Goal: Task Accomplishment & Management: Manage account settings

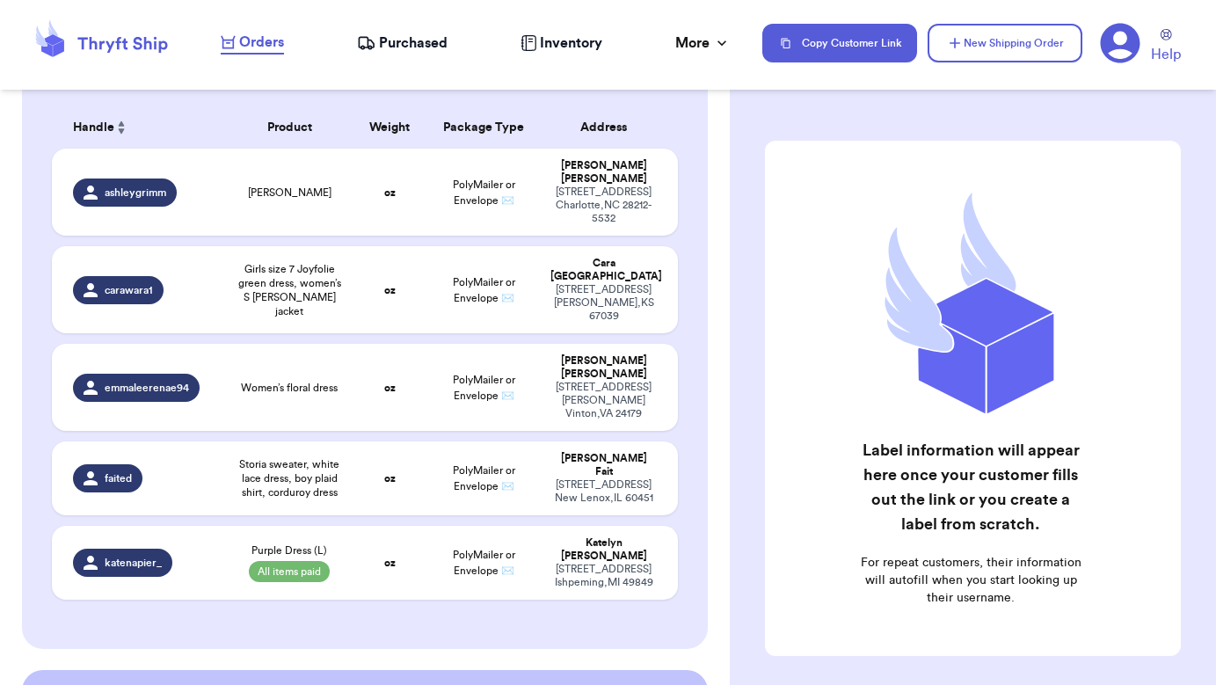
scroll to position [145, 0]
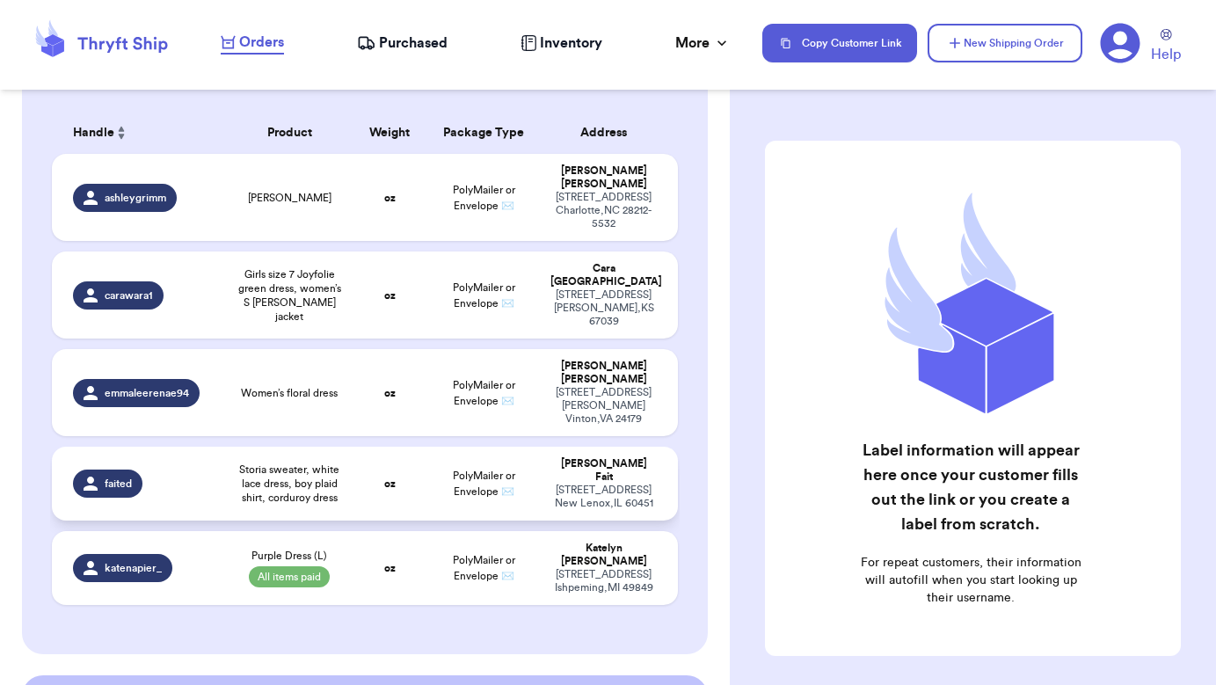
click at [628, 484] on div "[STREET_ADDRESS]" at bounding box center [603, 497] width 106 height 26
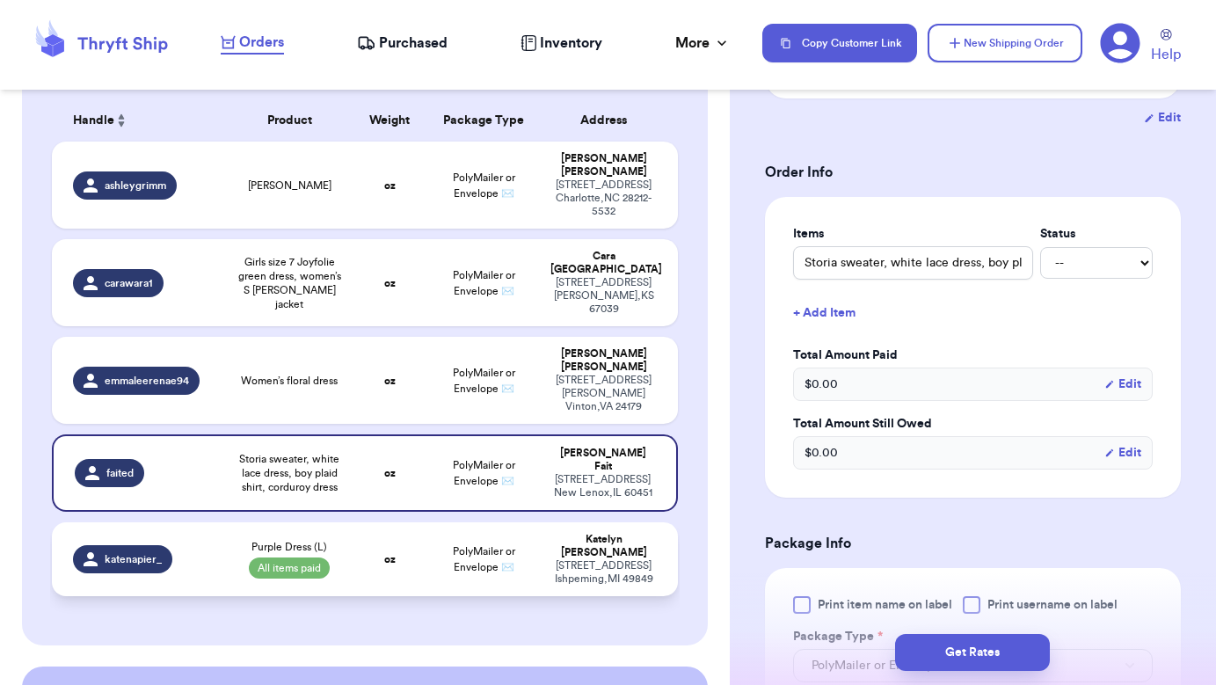
scroll to position [161, 0]
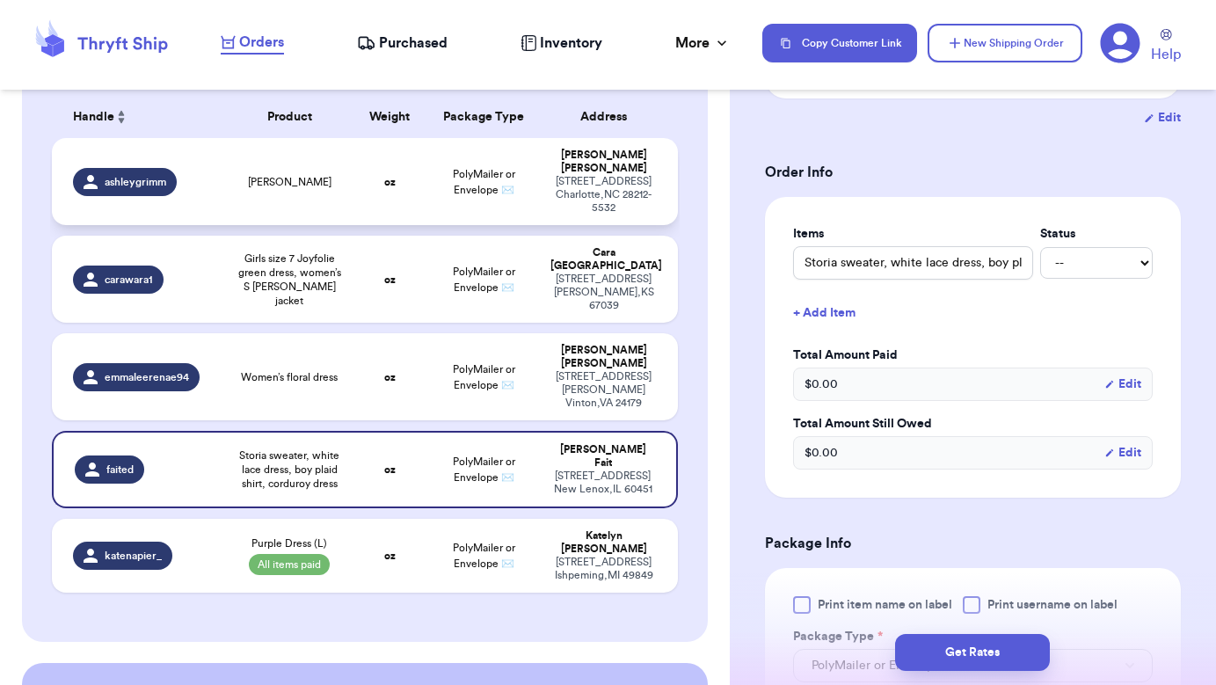
click at [606, 187] on div "[STREET_ADDRESS]" at bounding box center [603, 195] width 106 height 40
type input "[PERSON_NAME]"
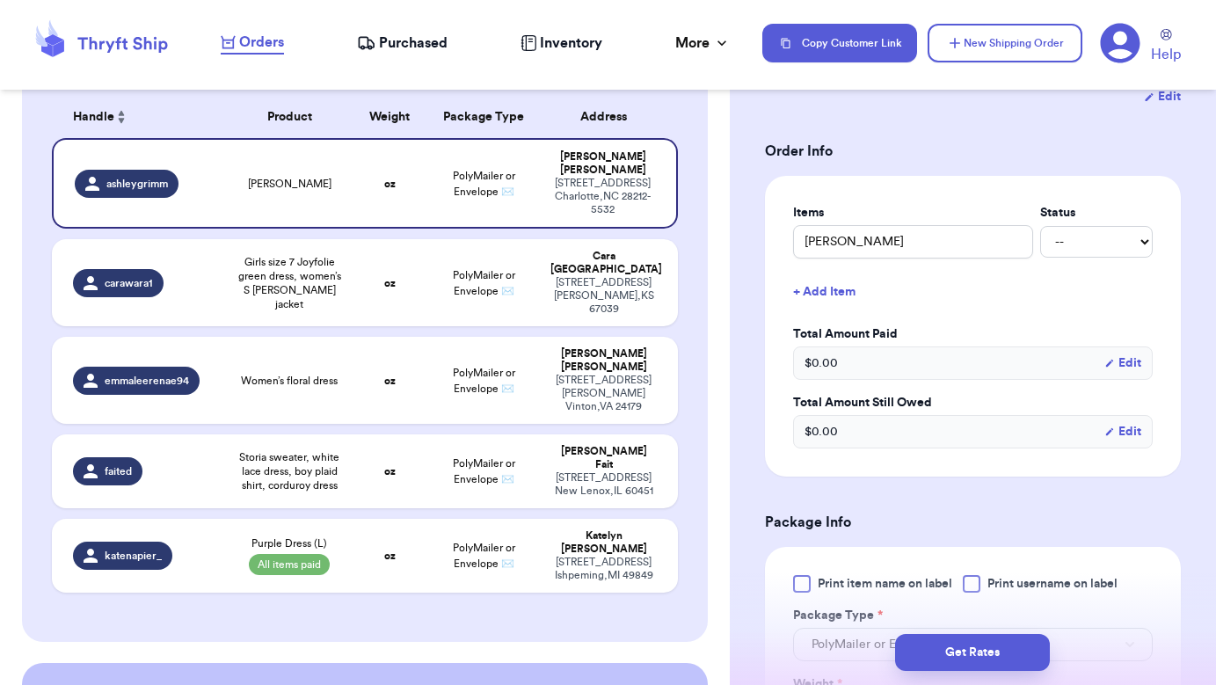
click at [1129, 372] on button "Edit" at bounding box center [1122, 363] width 37 height 18
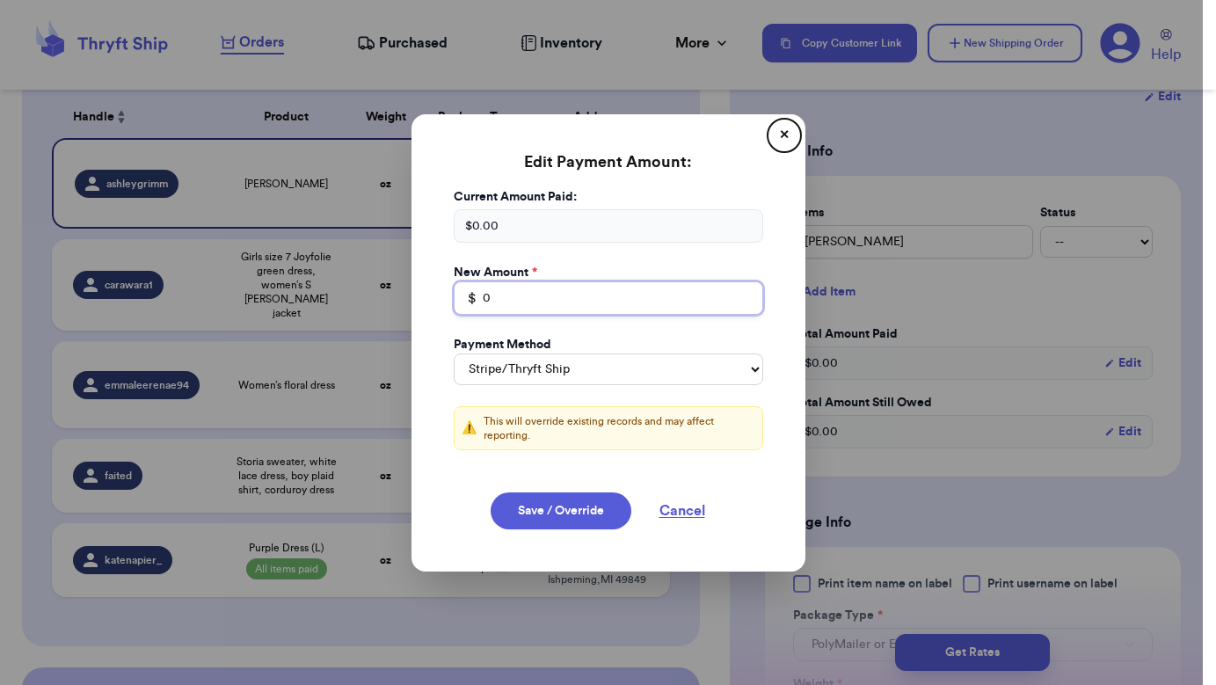
drag, startPoint x: 533, startPoint y: 300, endPoint x: 441, endPoint y: 297, distance: 91.5
click at [441, 297] on div "Current Amount Paid: $ 0.00 New Amount * $ 0 Payment Method Stripe/Thryft Ship …" at bounding box center [609, 329] width 352 height 283
type input "72"
select select "venmo"
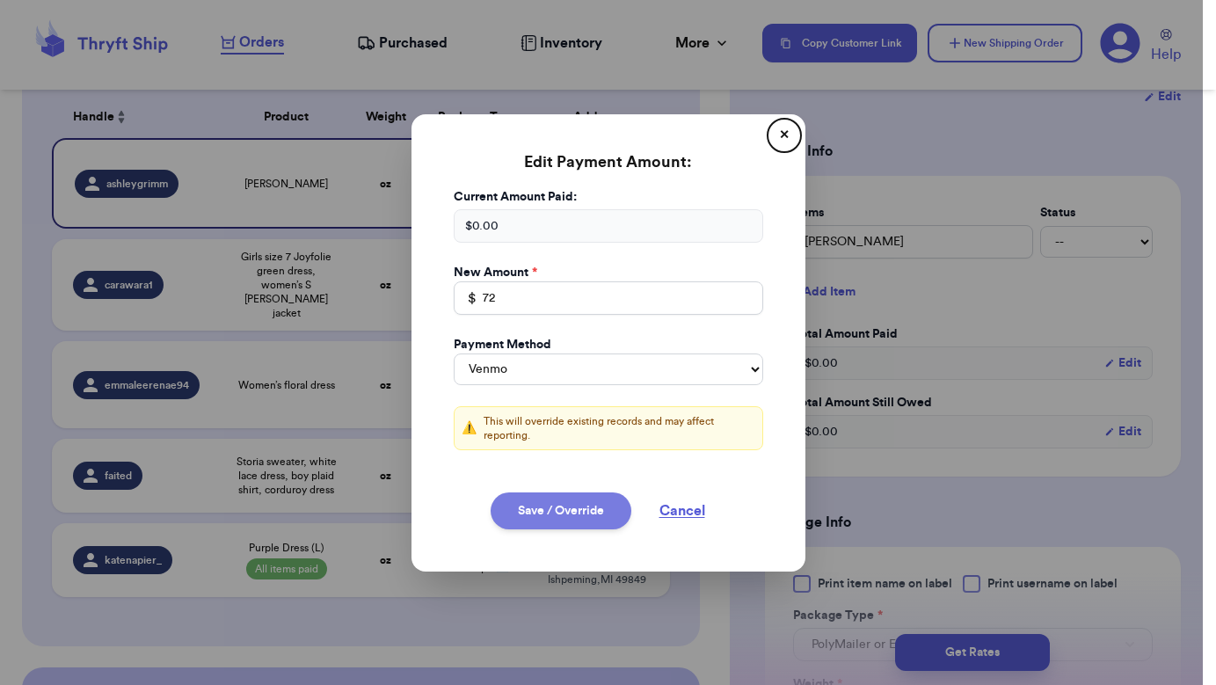
click at [561, 503] on button "Save / Override" at bounding box center [561, 510] width 141 height 37
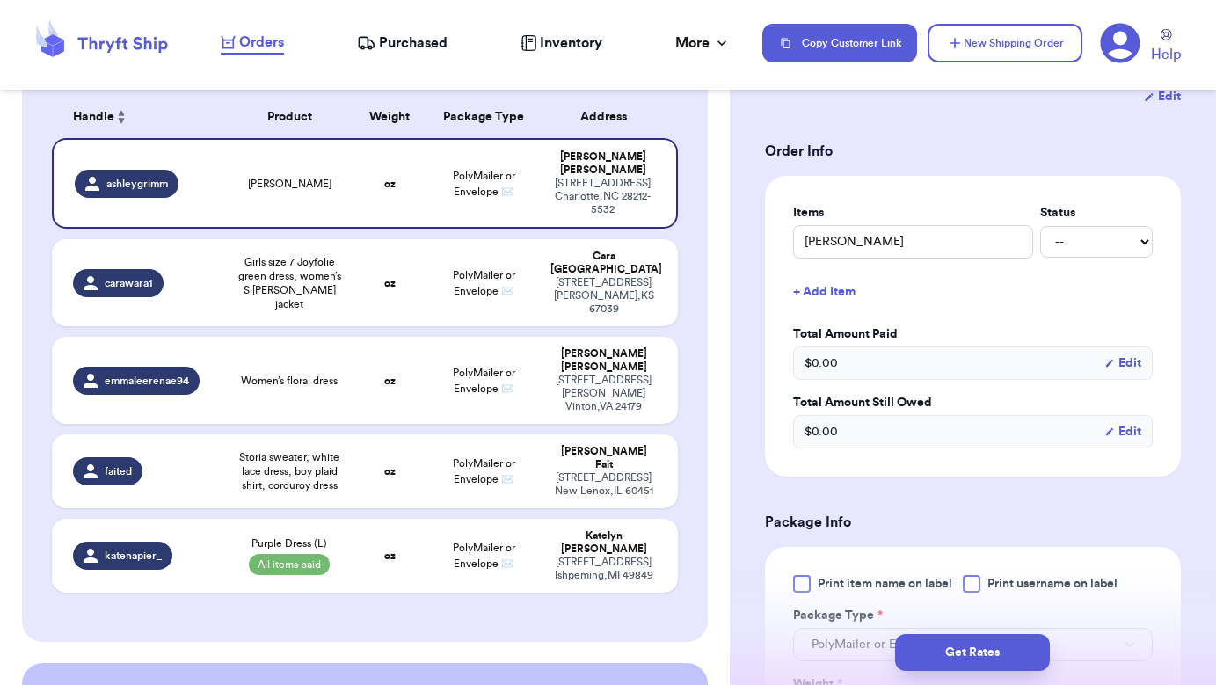
select select "stripe"
type input "72"
select select "venmo"
click at [1081, 257] on div "[PERSON_NAME] -- Paid Owes" at bounding box center [973, 241] width 360 height 33
select select "paid"
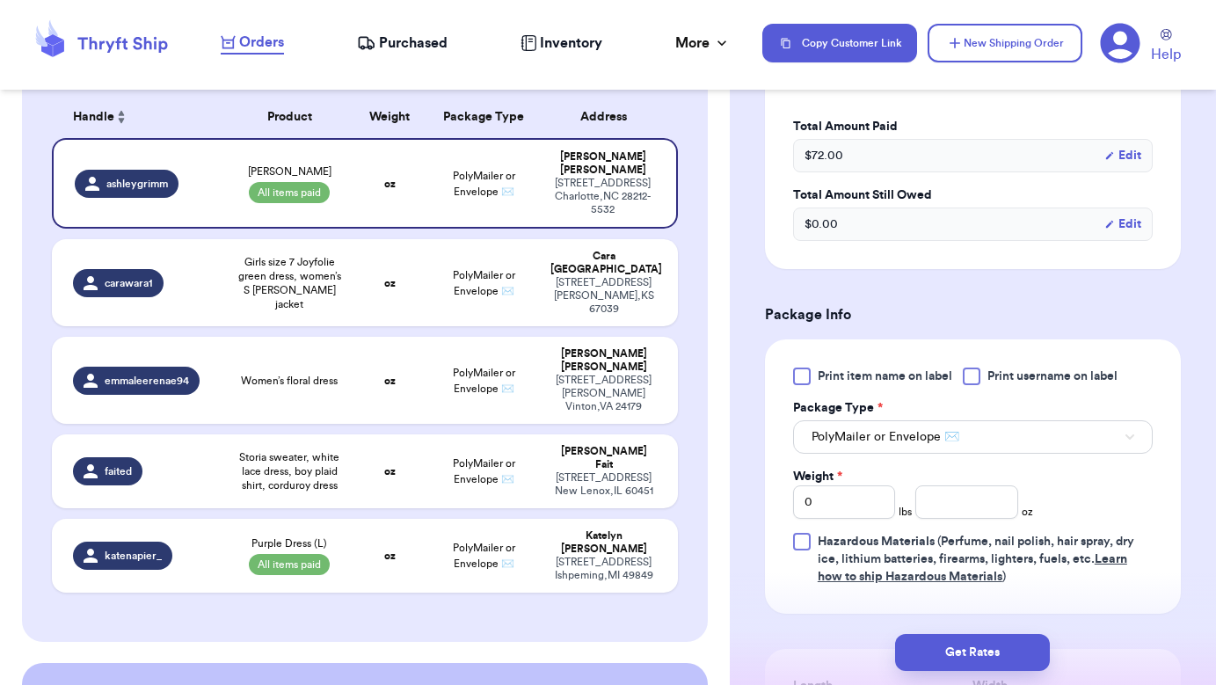
scroll to position [602, 0]
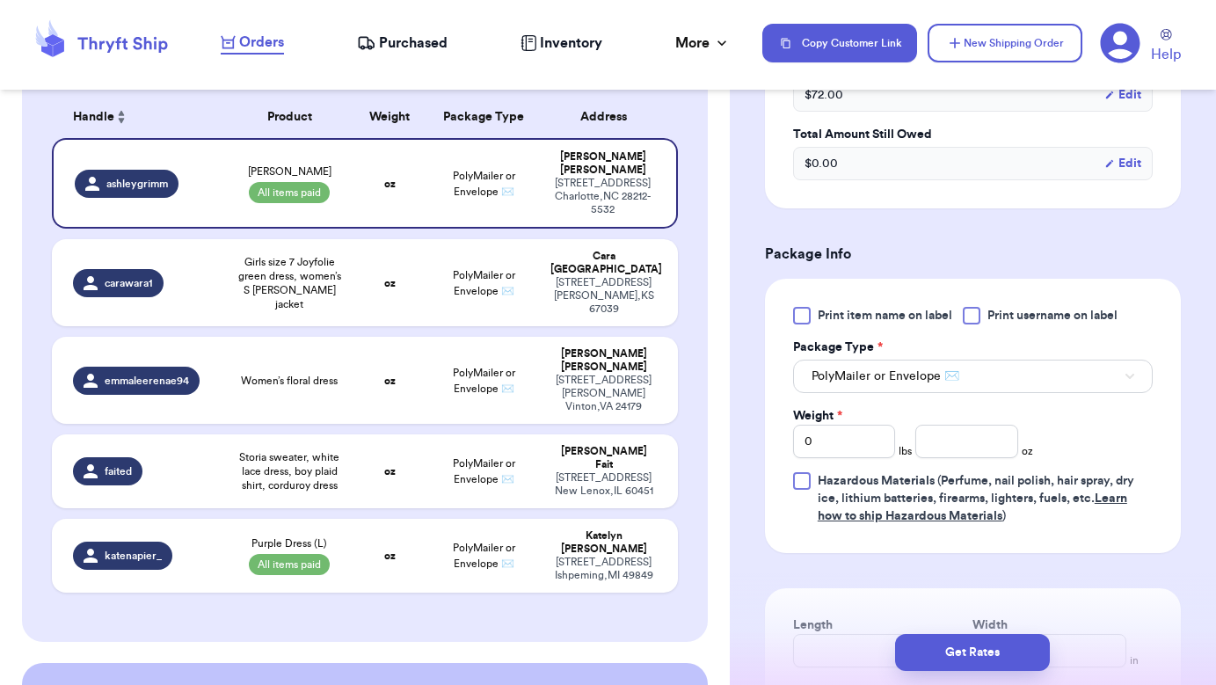
click at [931, 382] on span "PolyMailer or Envelope ✉️" at bounding box center [885, 376] width 148 height 18
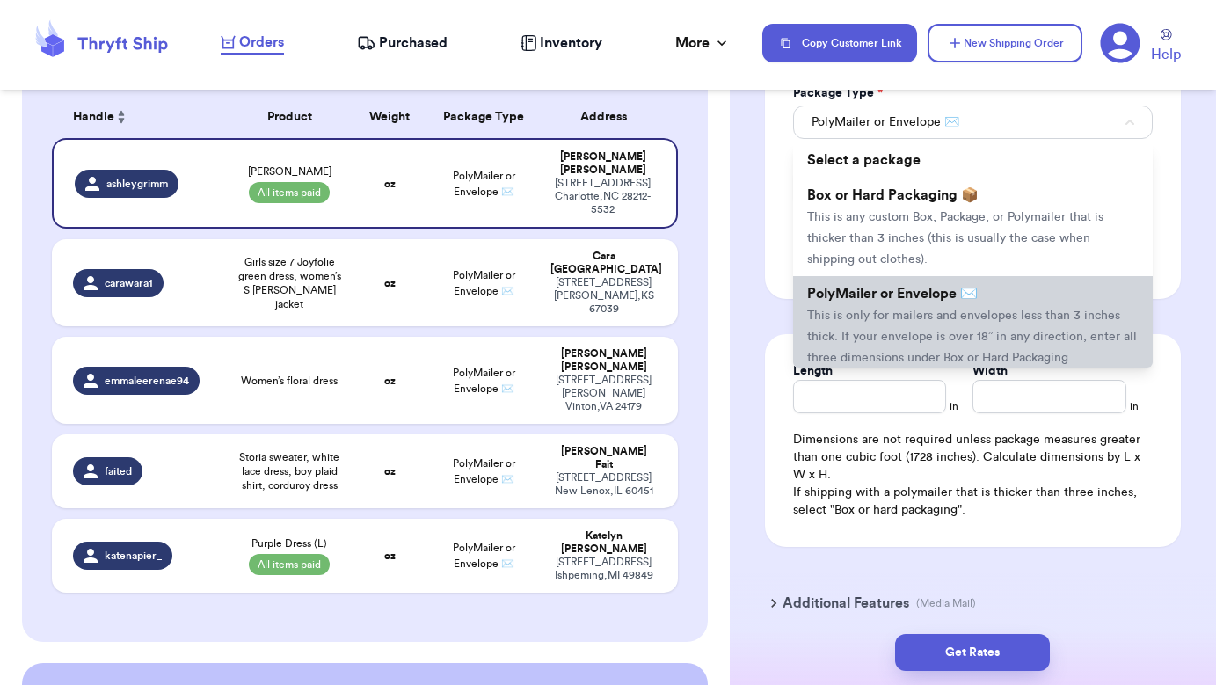
scroll to position [0, 0]
click at [918, 309] on li "PolyMailer or Envelope ✉️ This is only for mailers and envelopes less than 3 in…" at bounding box center [973, 325] width 360 height 98
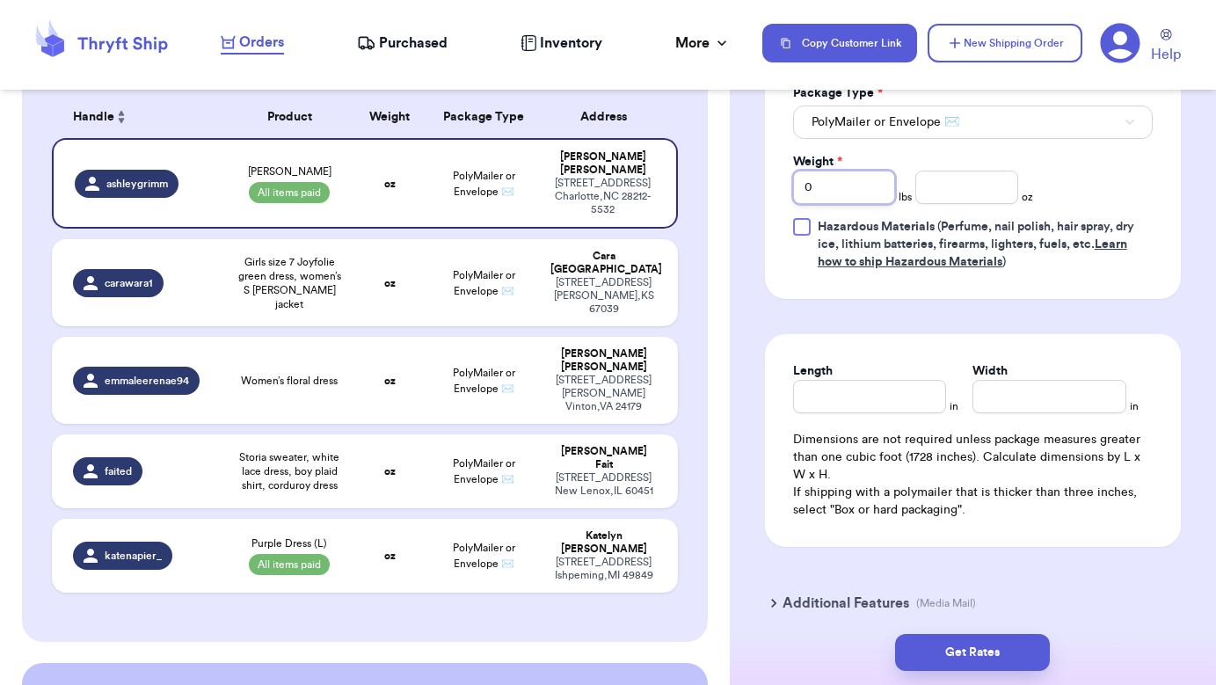
drag, startPoint x: 833, startPoint y: 189, endPoint x: 779, endPoint y: 189, distance: 53.6
click at [779, 189] on div "Print item name on label Print username on label Package Type * PolyMailer or E…" at bounding box center [973, 162] width 416 height 274
type input "1"
click at [964, 204] on input "number" at bounding box center [966, 187] width 102 height 33
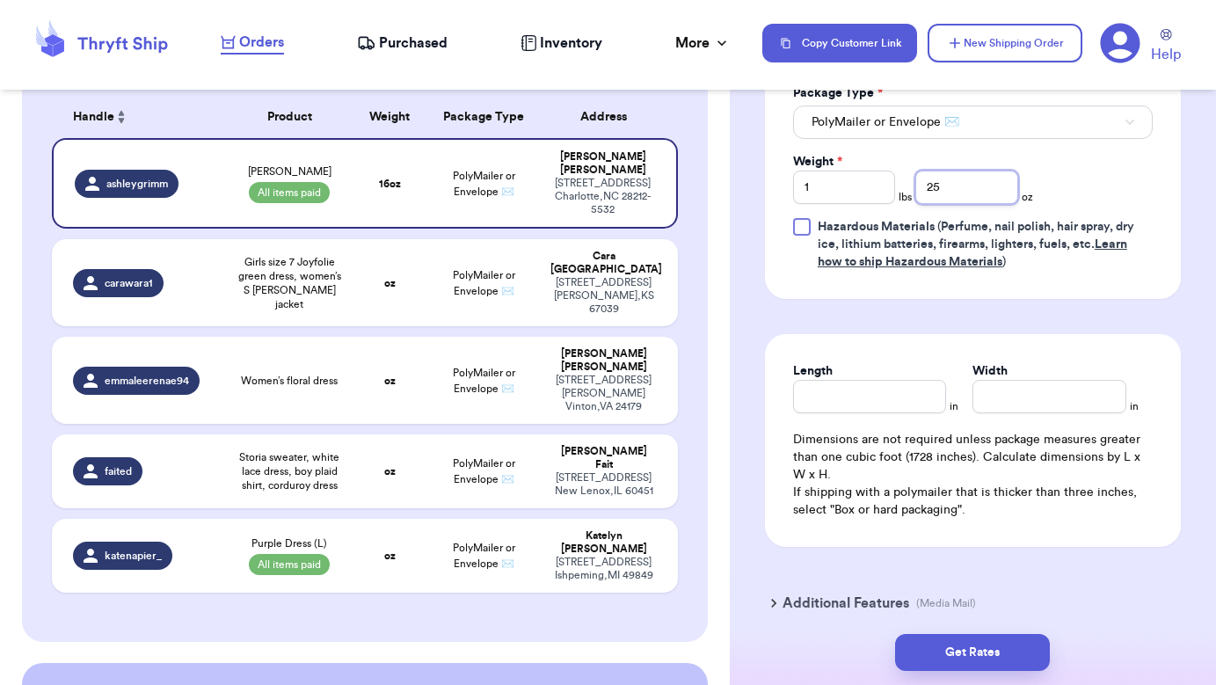
type input "25"
click at [1088, 215] on div "Print item name on label Print username on label Package Type * PolyMailer or E…" at bounding box center [973, 162] width 360 height 218
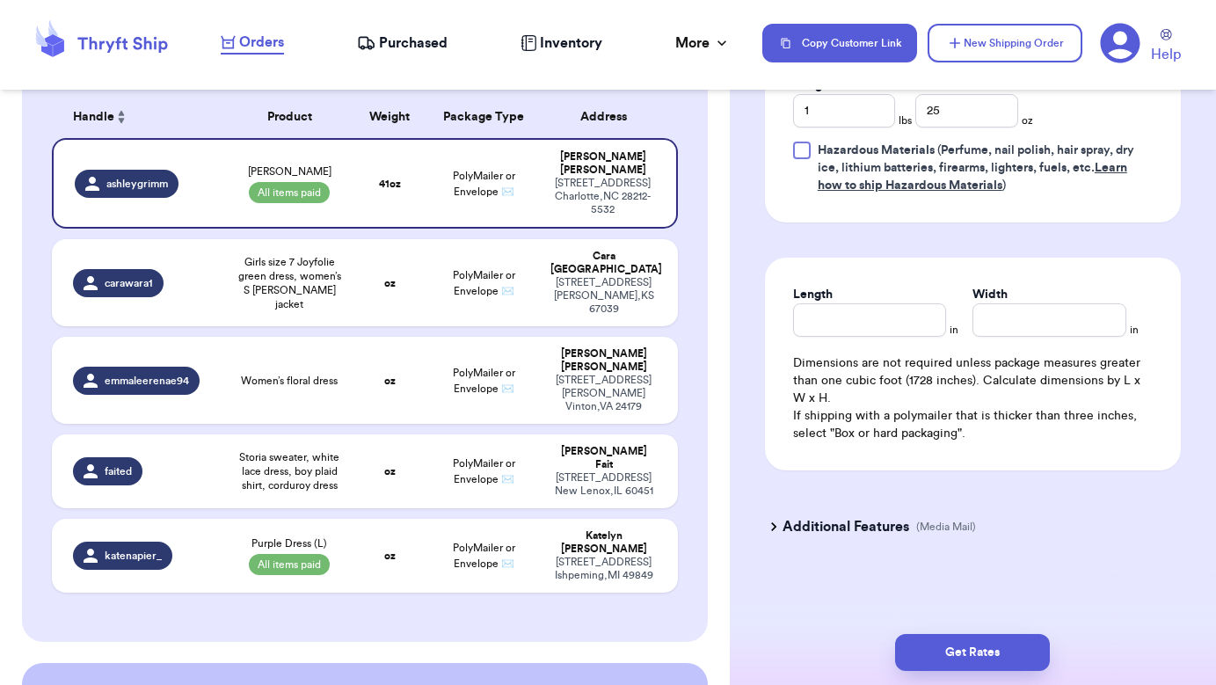
scroll to position [936, 0]
click at [870, 327] on input "Length" at bounding box center [870, 319] width 154 height 33
type input "12"
click at [1039, 329] on input "Width *" at bounding box center [1049, 319] width 154 height 33
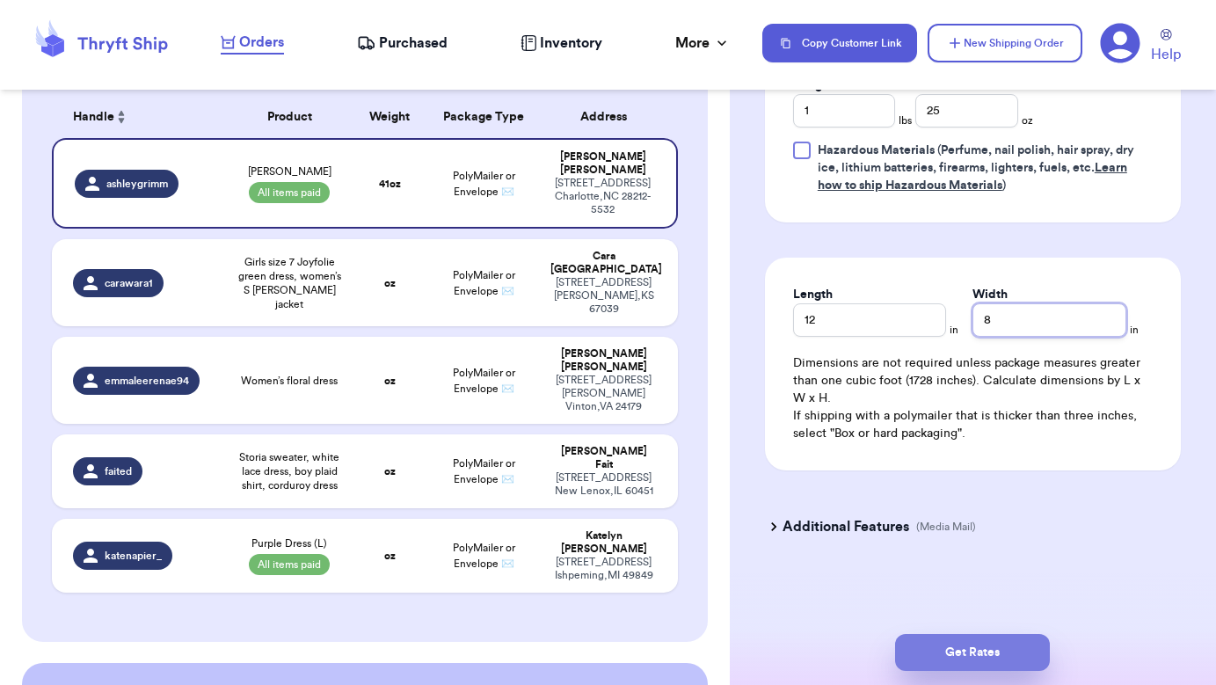
type input "8"
click at [989, 644] on button "Get Rates" at bounding box center [972, 652] width 155 height 37
type input "9"
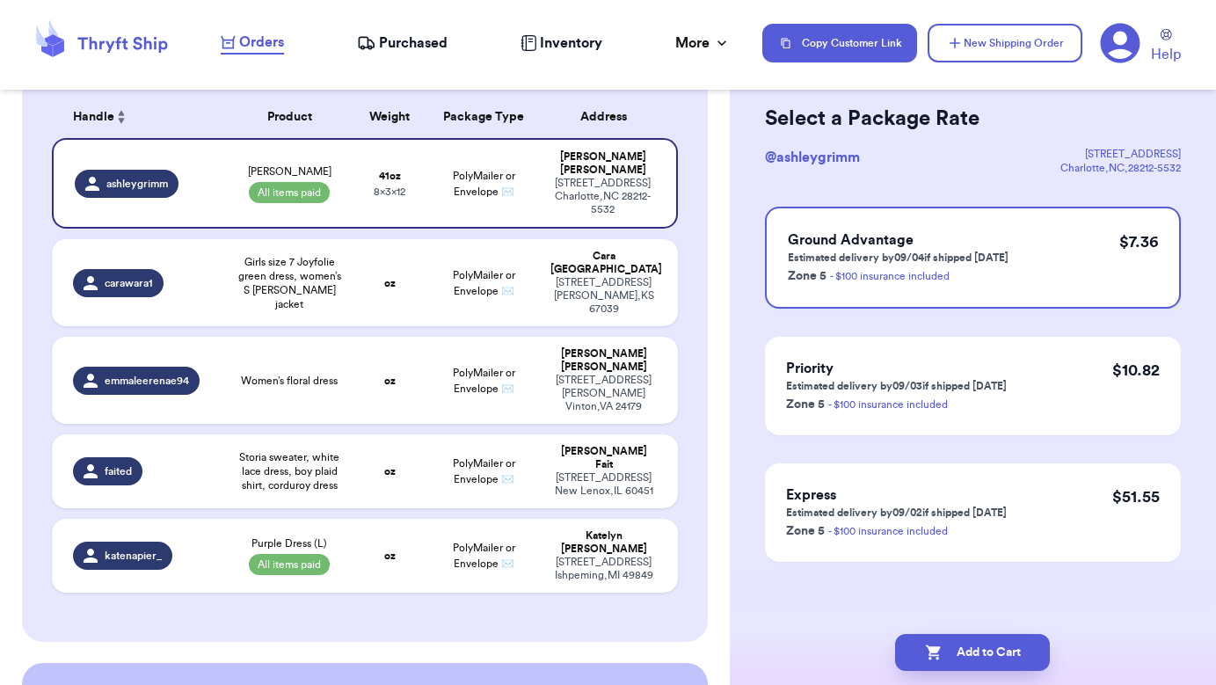
scroll to position [75, 0]
click at [966, 652] on button "Add to Cart" at bounding box center [972, 652] width 155 height 37
checkbox input "true"
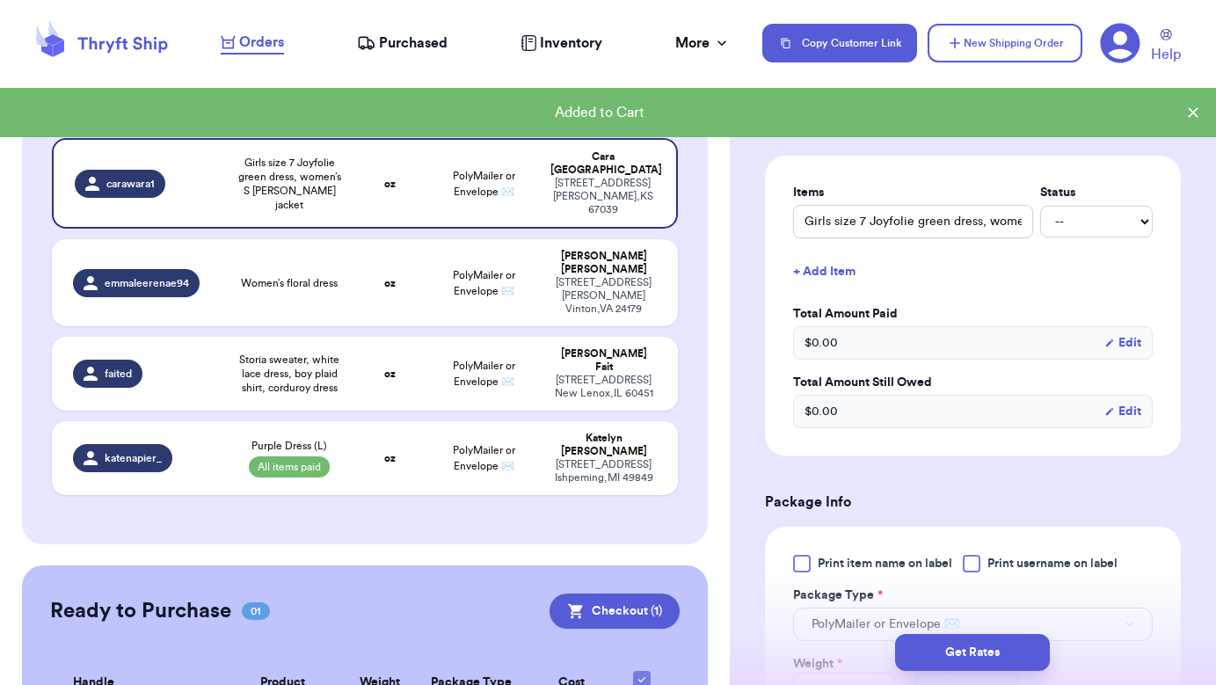
scroll to position [384, 0]
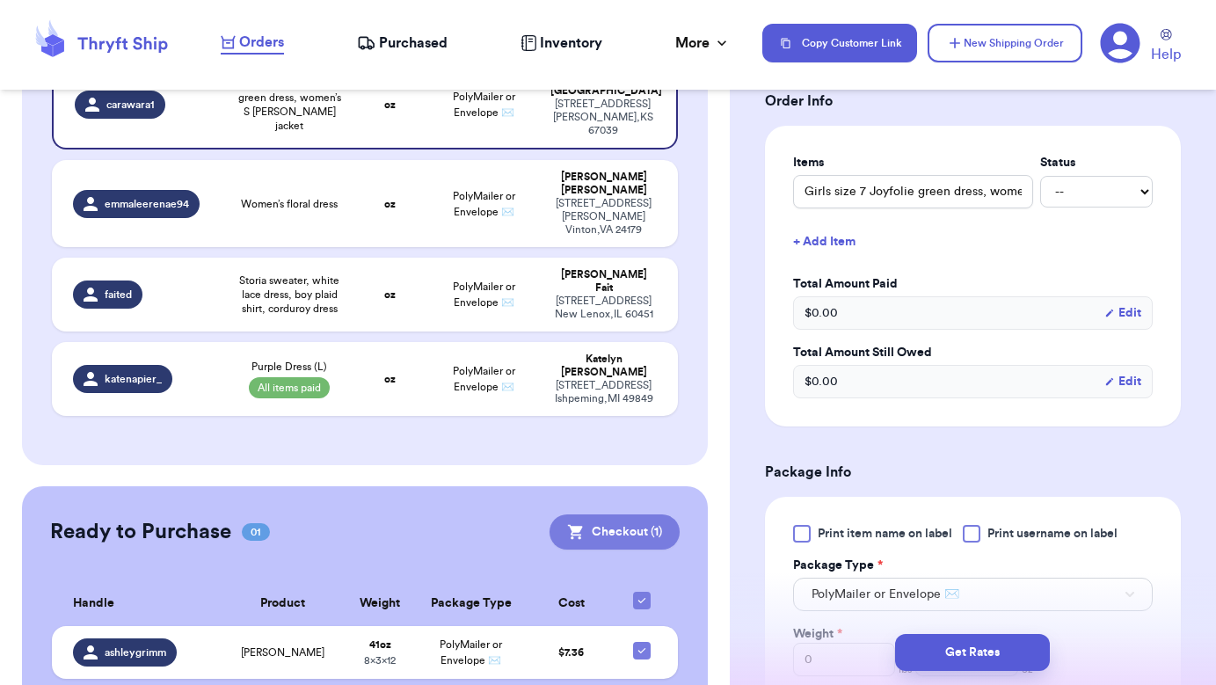
click at [637, 514] on button "Checkout ( 1 )" at bounding box center [614, 531] width 130 height 35
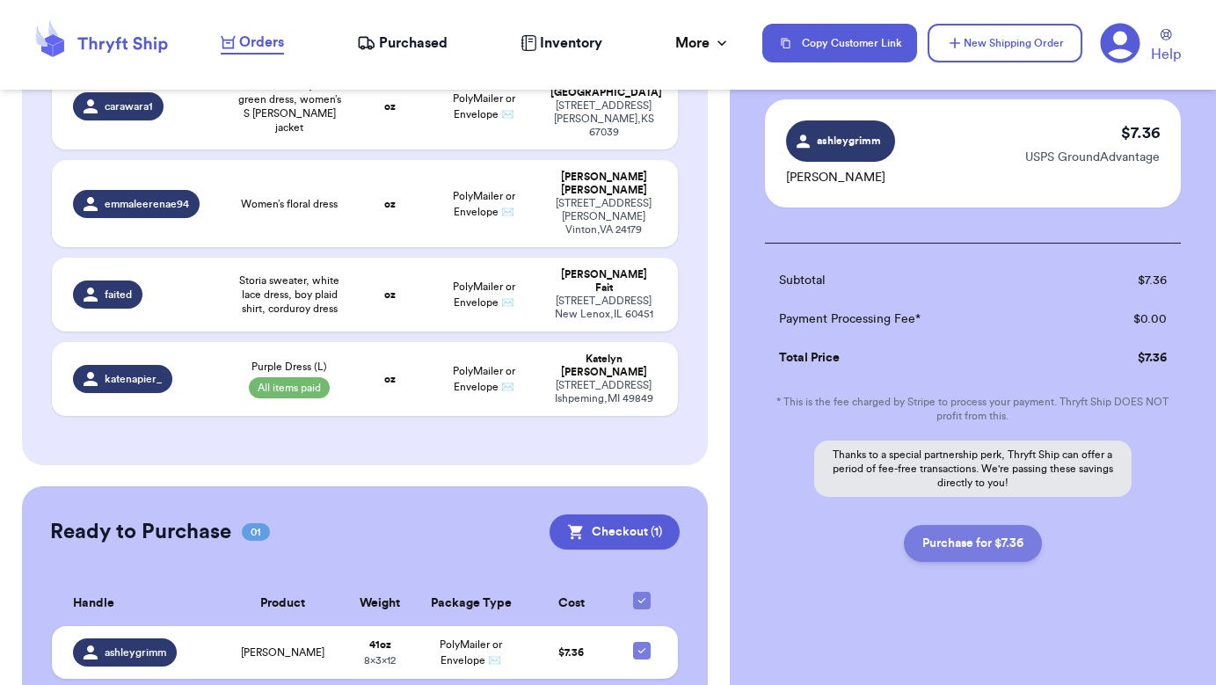
click at [948, 551] on button "Purchase for $7.36" at bounding box center [973, 543] width 138 height 37
checkbox input "false"
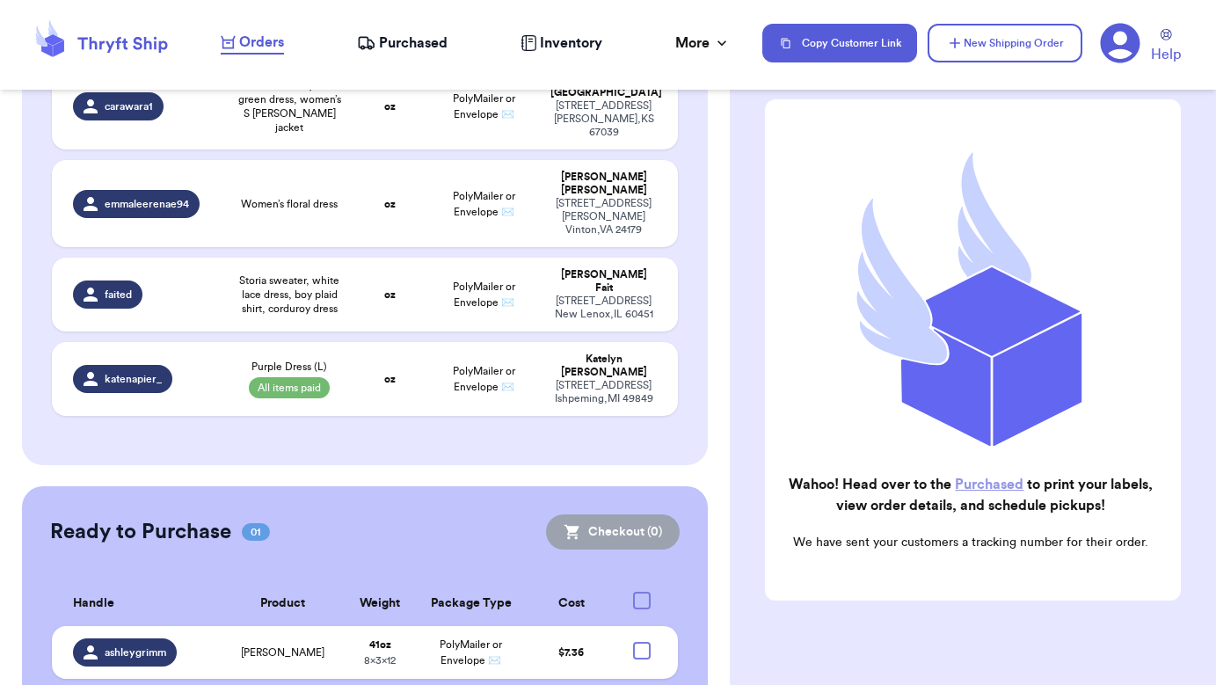
checkbox input "true"
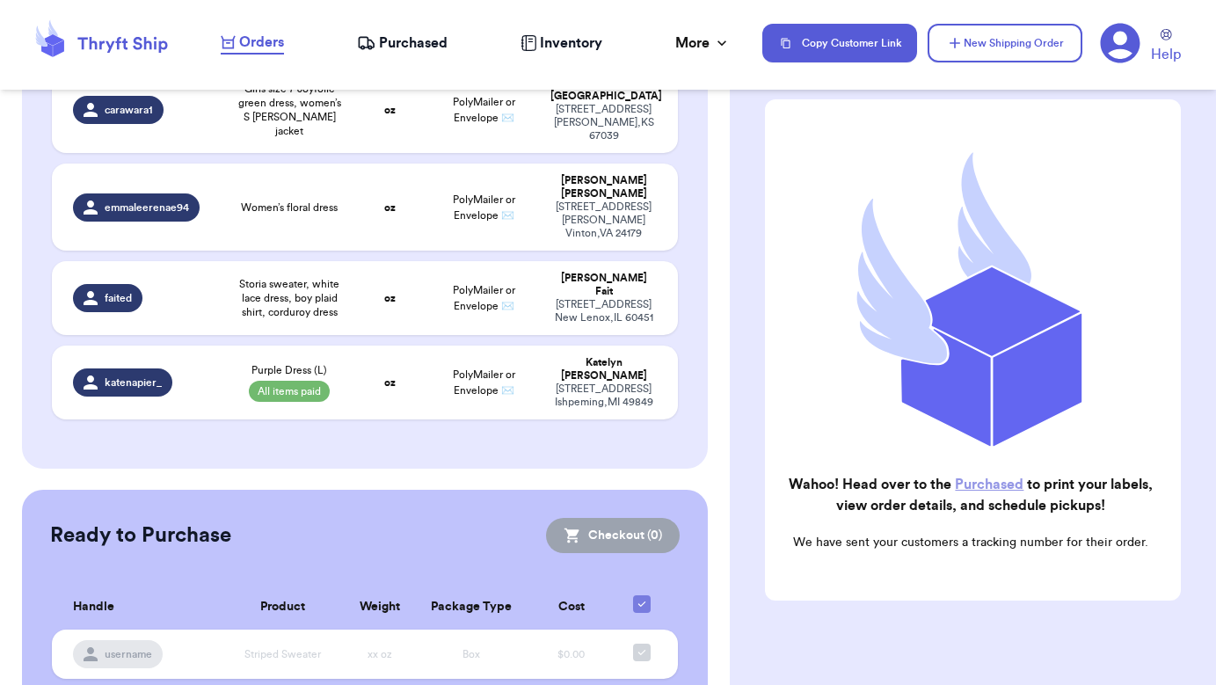
click at [746, 183] on div "Checkout Purchase Confirmation Wahoo! Head over to the Purchased to print your …" at bounding box center [973, 355] width 486 height 737
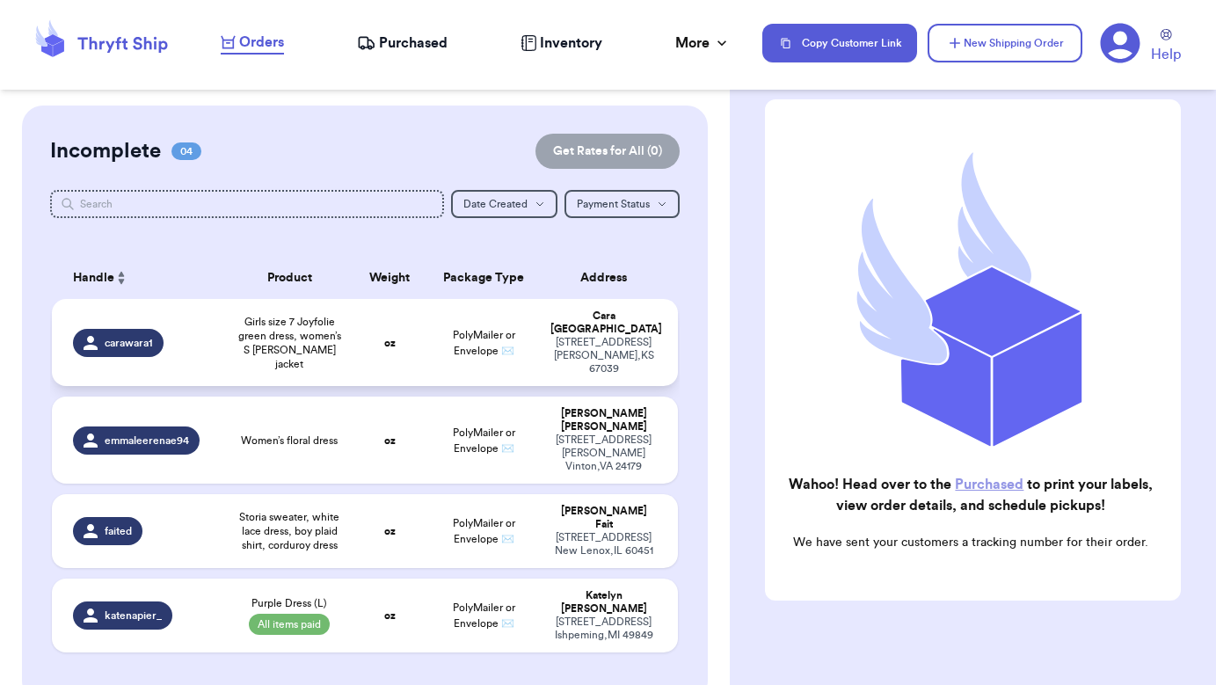
scroll to position [0, 0]
click at [575, 45] on span "Inventory" at bounding box center [571, 43] width 62 height 21
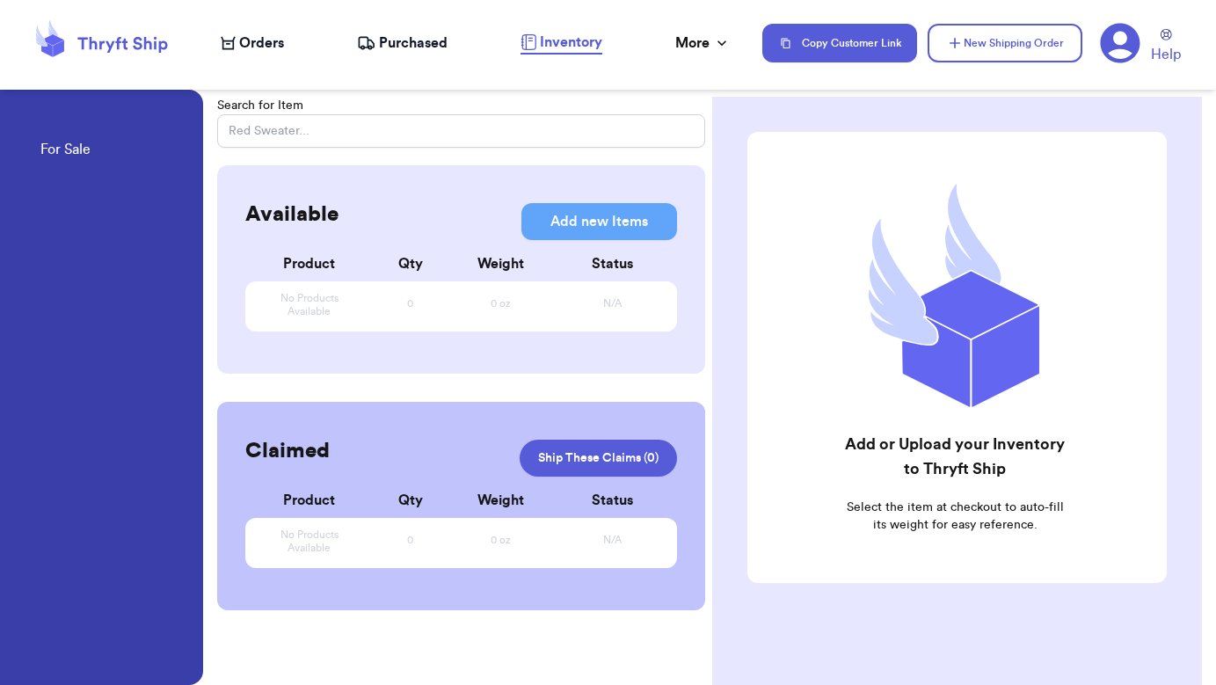
click at [430, 40] on span "Purchased" at bounding box center [413, 43] width 69 height 21
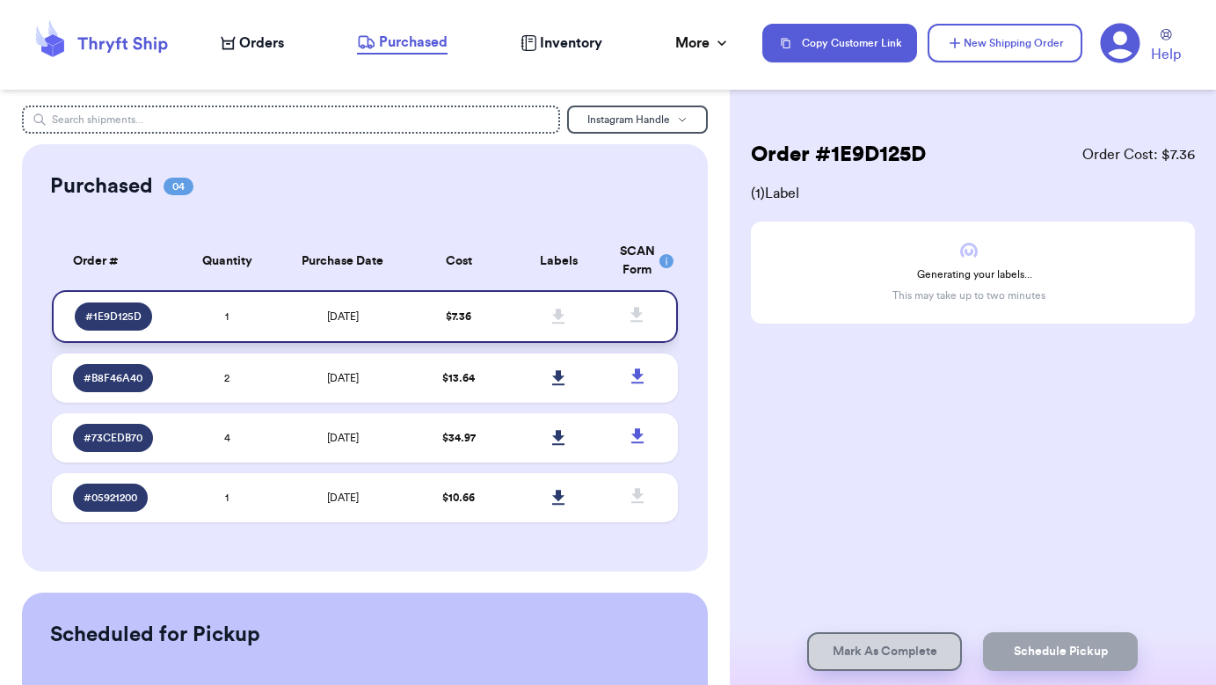
click at [640, 326] on icon at bounding box center [637, 315] width 22 height 22
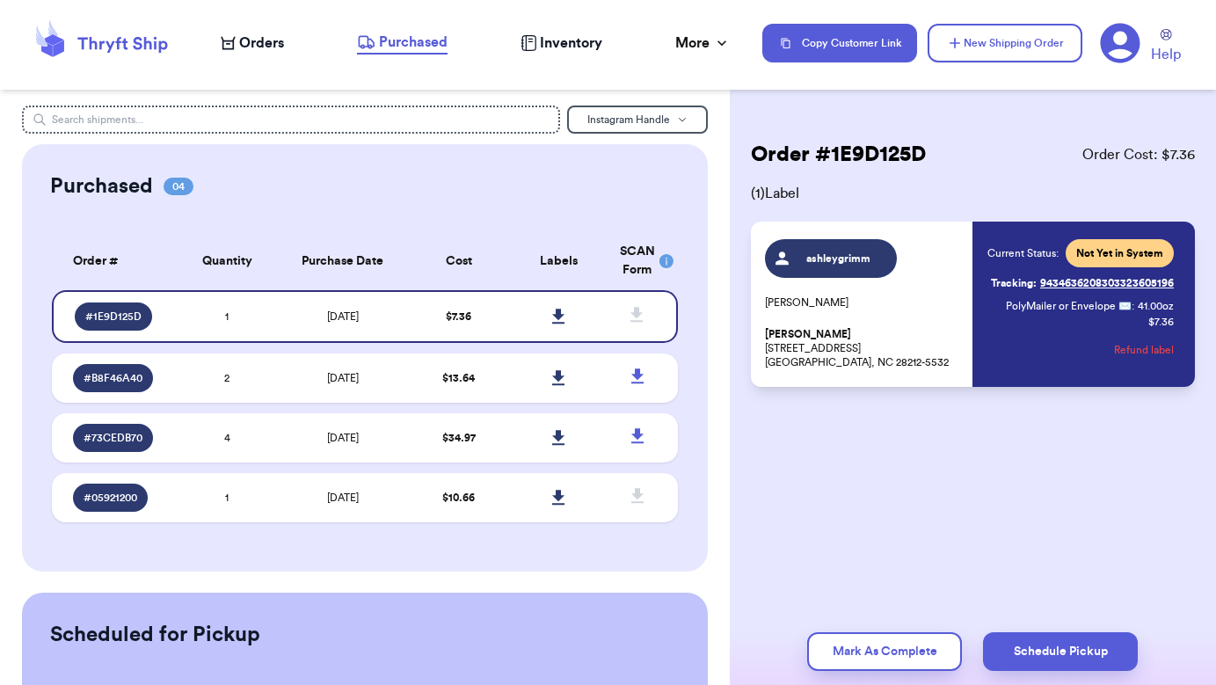
click at [944, 302] on p "[PERSON_NAME]" at bounding box center [864, 302] width 198 height 14
click at [853, 259] on span "ashleygrimm" at bounding box center [839, 258] width 84 height 14
click at [1138, 255] on span "Not Yet in System" at bounding box center [1119, 253] width 87 height 14
click at [1117, 314] on div "Current Status: Not Yet in System Tracking: 9434636208303323605196 PolyMailer o…" at bounding box center [1080, 304] width 186 height 130
click at [1124, 236] on div "ashleygrimm [PERSON_NAME] [PERSON_NAME] [STREET_ADDRESS] Current Status: Not Ye…" at bounding box center [973, 304] width 444 height 165
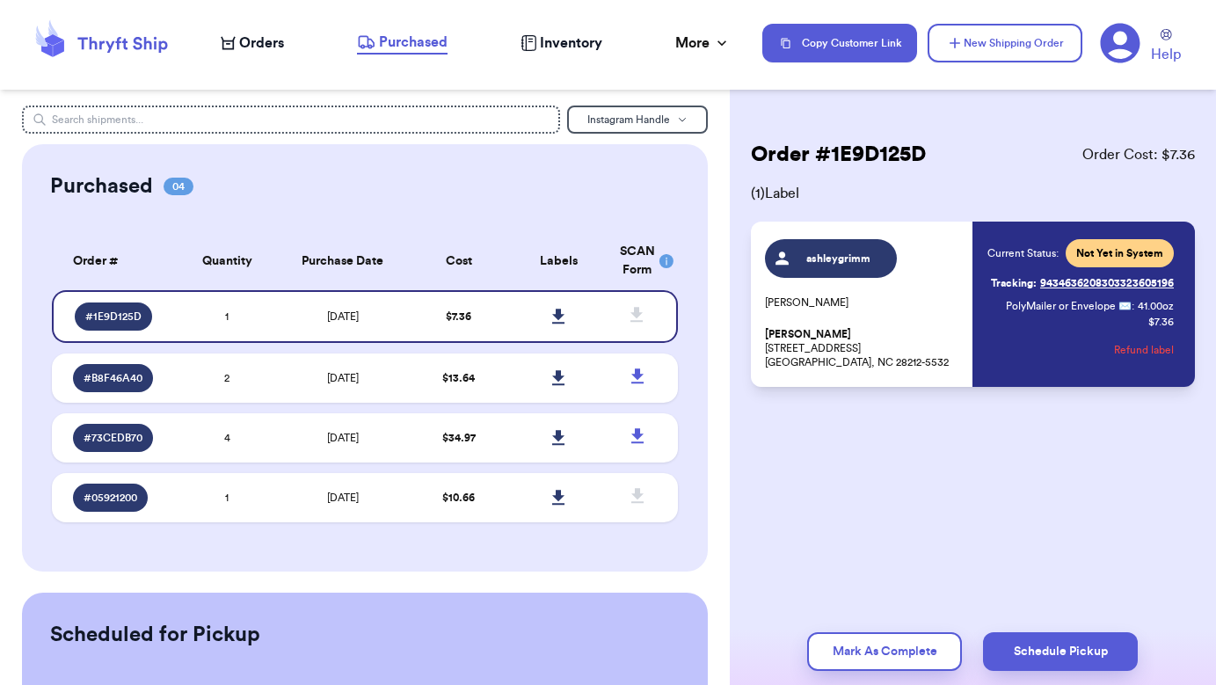
click at [1067, 232] on div "ashleygrimm [PERSON_NAME] [PERSON_NAME] [STREET_ADDRESS] Current Status: Not Ye…" at bounding box center [973, 304] width 444 height 165
click at [903, 282] on div "ashleygrimm [PERSON_NAME] [PERSON_NAME] [STREET_ADDRESS]" at bounding box center [864, 304] width 198 height 130
click at [833, 318] on div "ashleygrimm [PERSON_NAME] [PERSON_NAME] [STREET_ADDRESS]" at bounding box center [864, 304] width 198 height 130
click at [558, 324] on icon at bounding box center [558, 316] width 12 height 15
click at [266, 40] on span "Orders" at bounding box center [261, 43] width 45 height 21
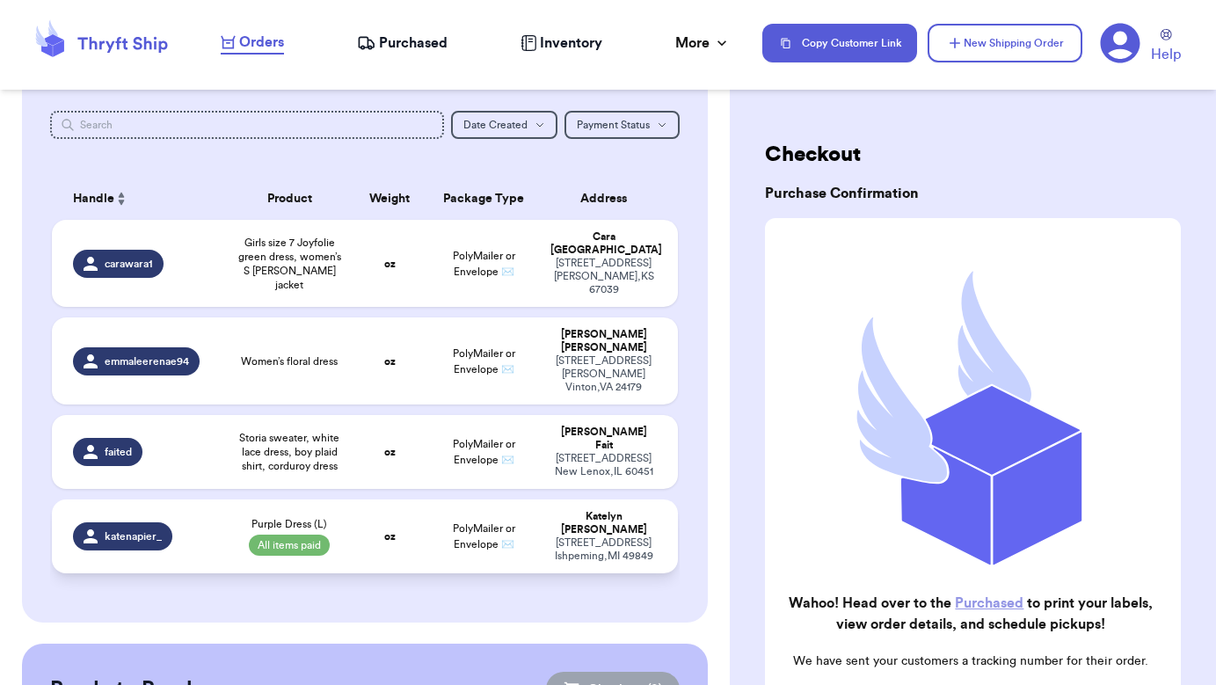
scroll to position [85, 0]
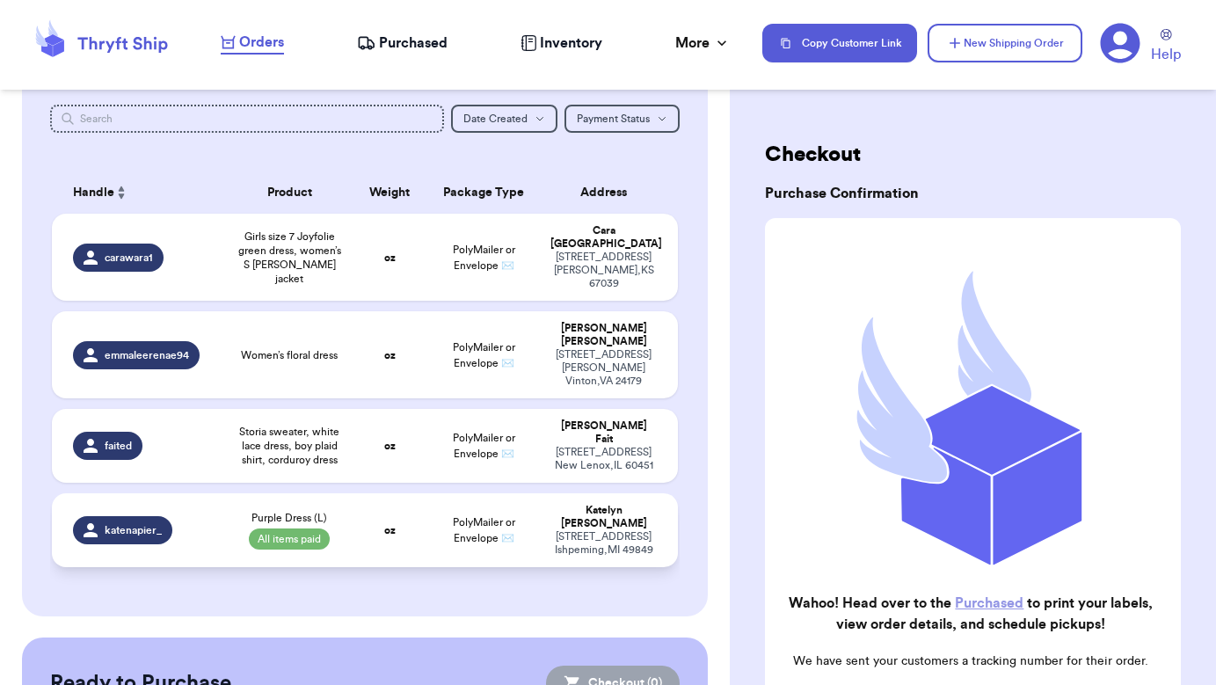
click at [585, 530] on div "[STREET_ADDRESS]" at bounding box center [603, 543] width 106 height 26
select select "paid"
select select "venmo"
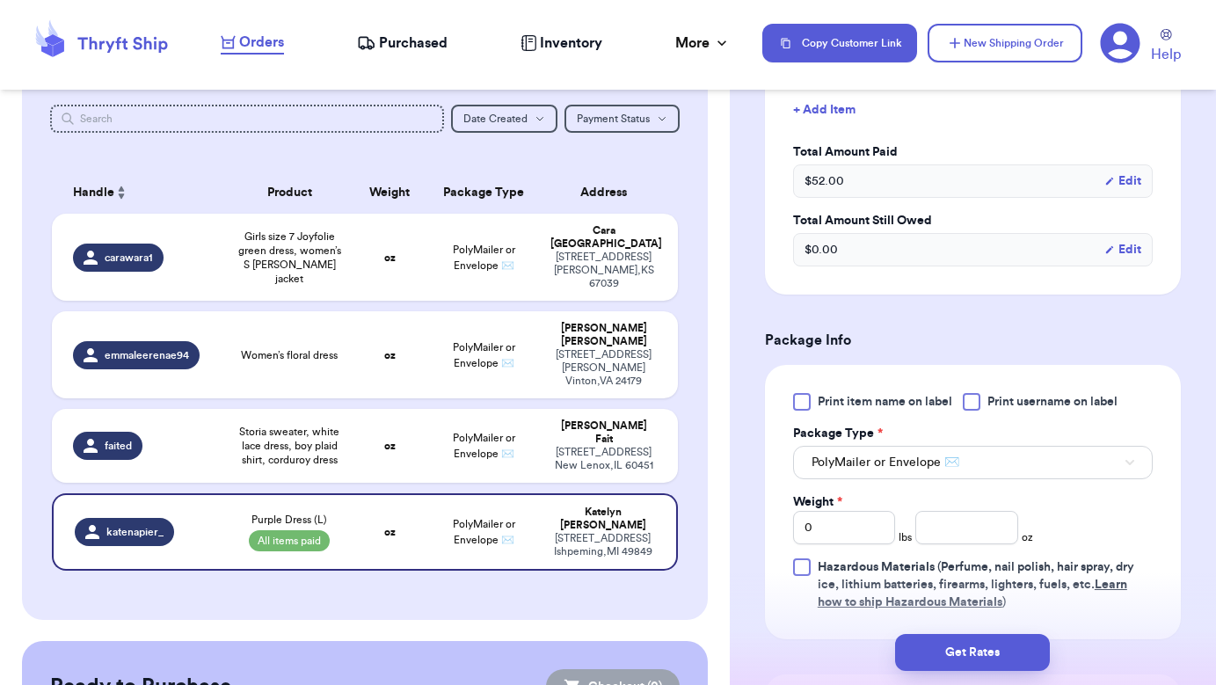
scroll to position [539, 0]
drag, startPoint x: 835, startPoint y: 509, endPoint x: 756, endPoint y: 508, distance: 79.1
click at [756, 508] on div "Shipping Information Delete Label Customer Info Instagram Handle: katenapier_ N…" at bounding box center [973, 333] width 486 height 1533
type input "1"
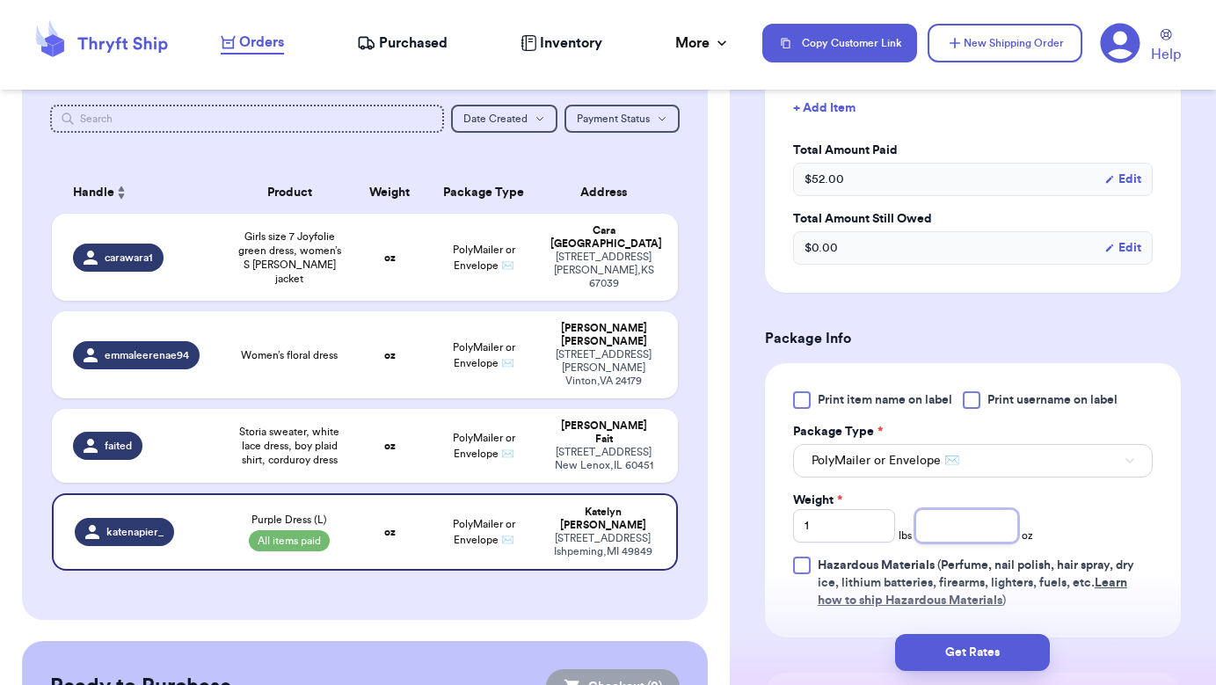
click at [958, 519] on input "number" at bounding box center [966, 525] width 102 height 33
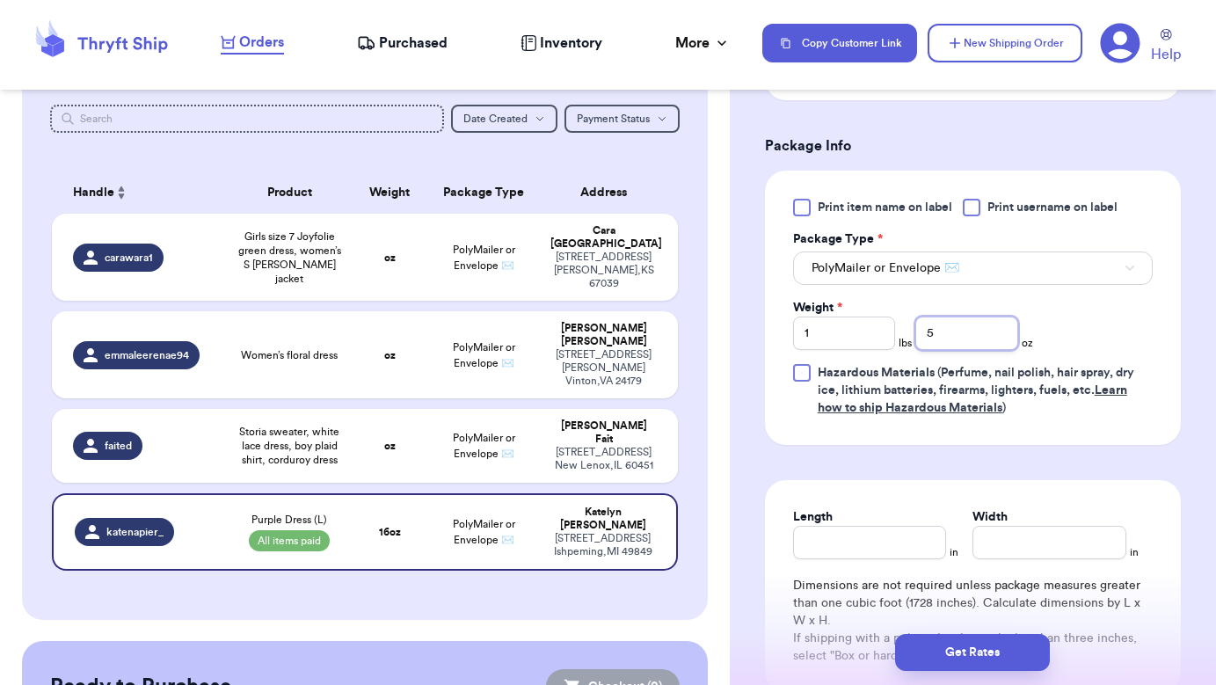
scroll to position [748, 0]
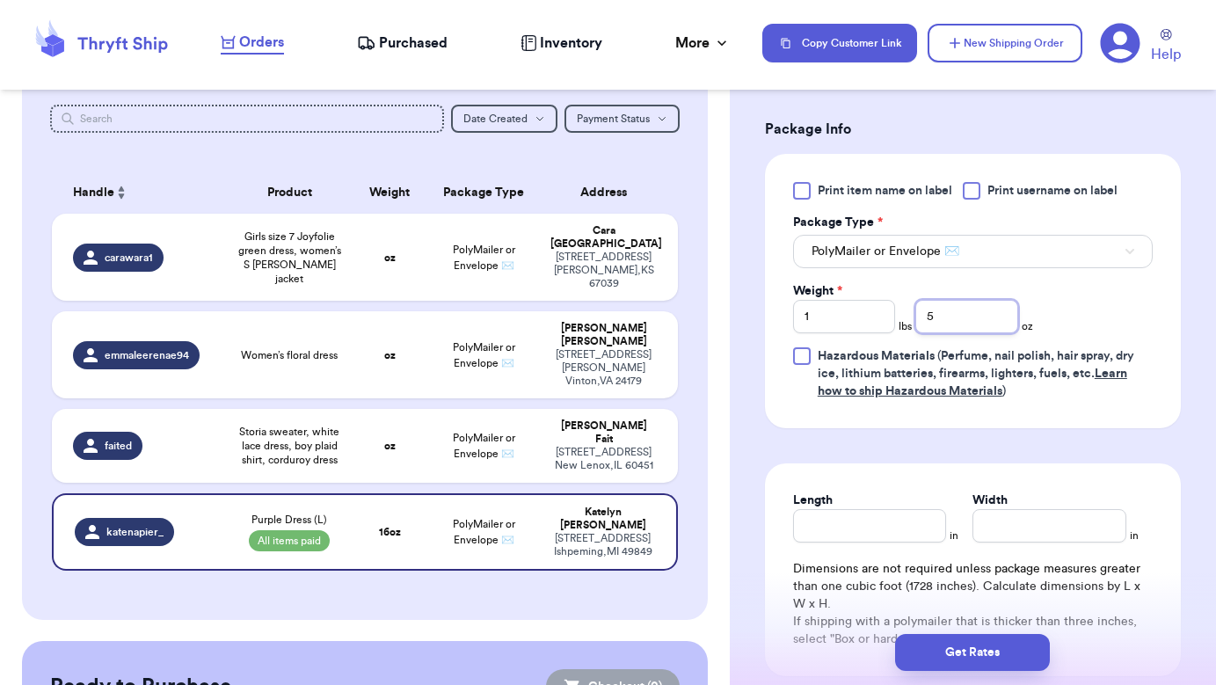
type input "5"
click at [842, 509] on input "Length" at bounding box center [870, 525] width 154 height 33
type input "12"
click at [1007, 520] on input "Width *" at bounding box center [1049, 525] width 154 height 33
type input "8"
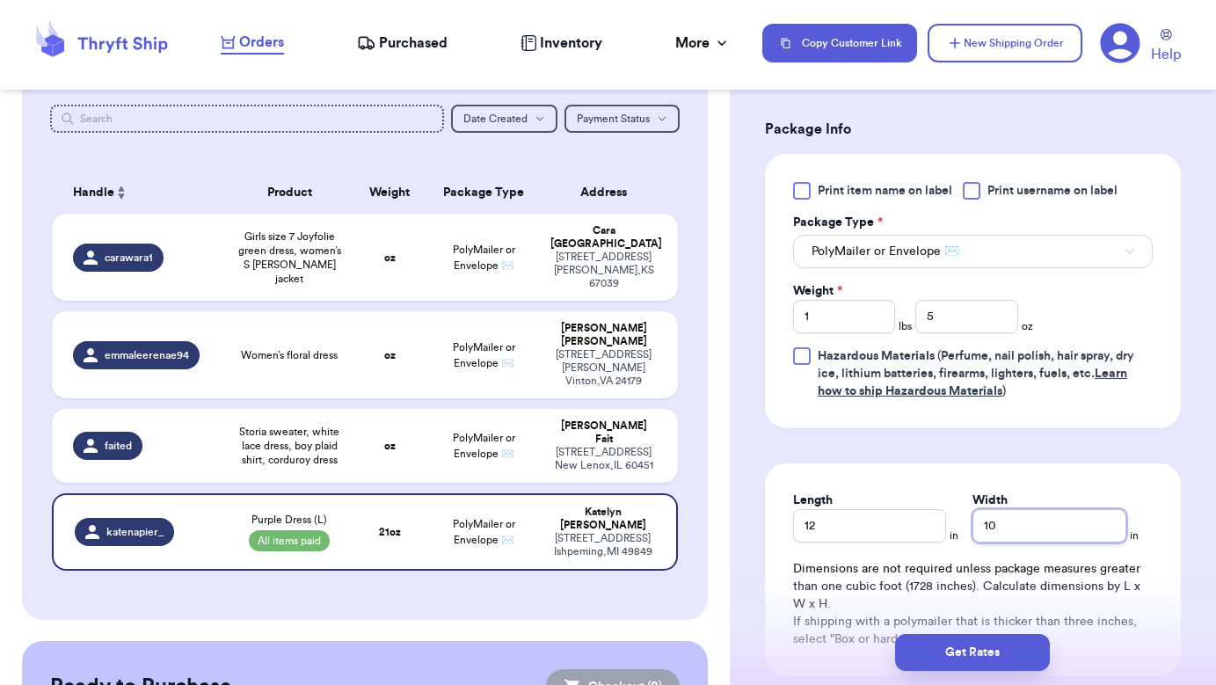
type input "1"
type input "8"
click at [961, 656] on button "Get Rates" at bounding box center [972, 652] width 155 height 37
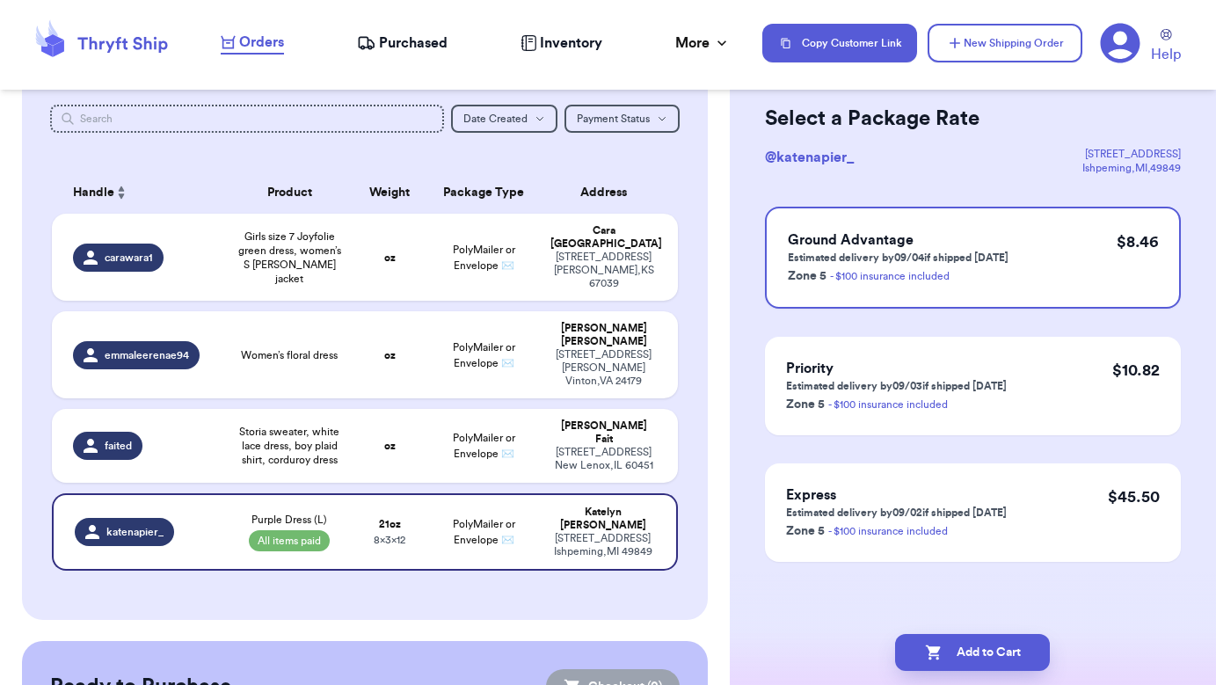
scroll to position [0, 0]
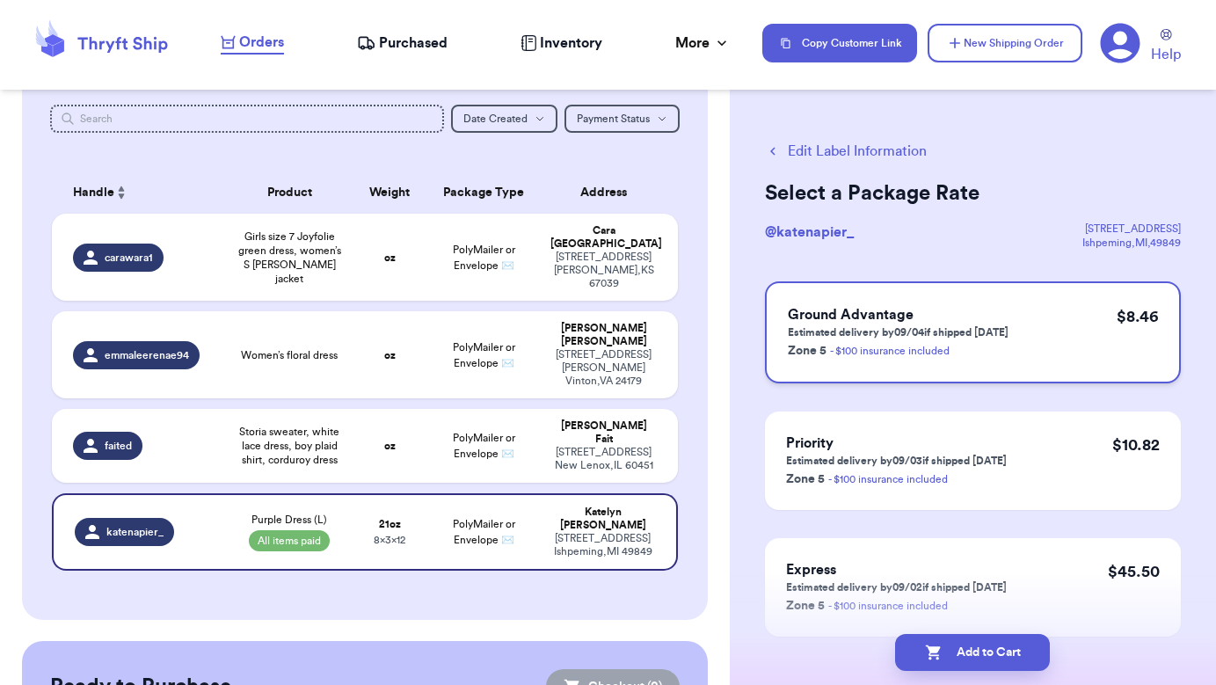
click at [961, 337] on p "Estimated delivery by 09/04 if shipped [DATE]" at bounding box center [898, 332] width 221 height 14
click at [957, 658] on button "Add to Cart" at bounding box center [972, 652] width 155 height 37
checkbox input "true"
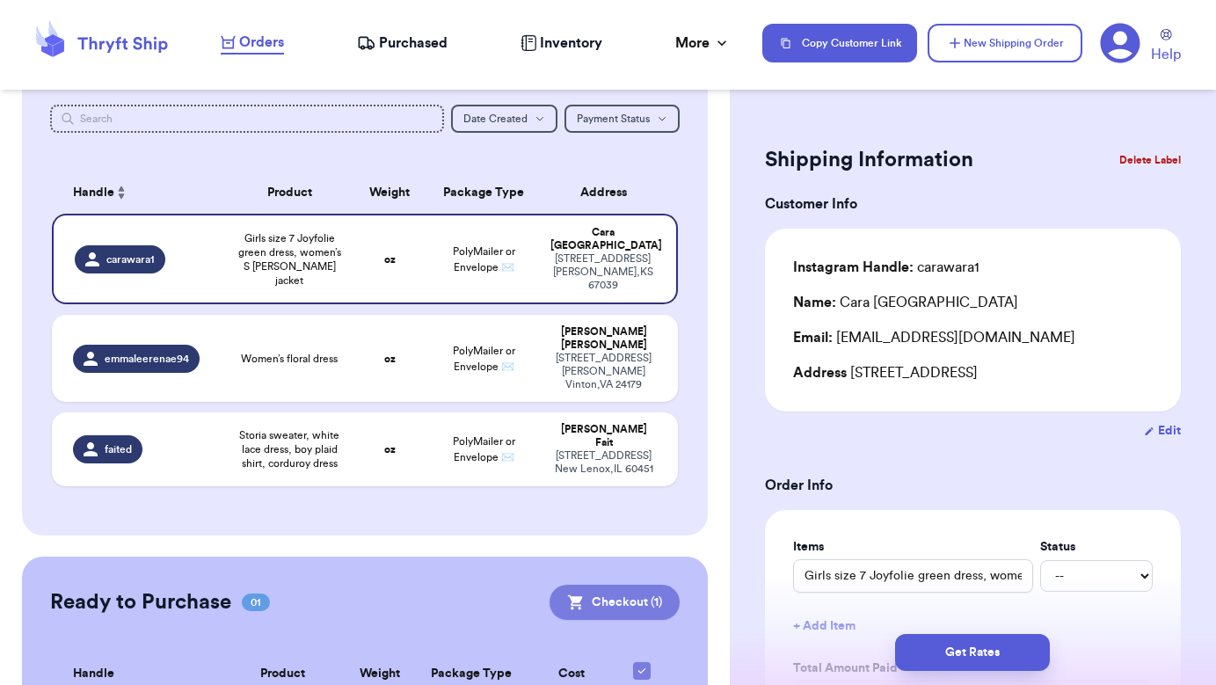
click at [614, 585] on button "Checkout ( 1 )" at bounding box center [614, 602] width 130 height 35
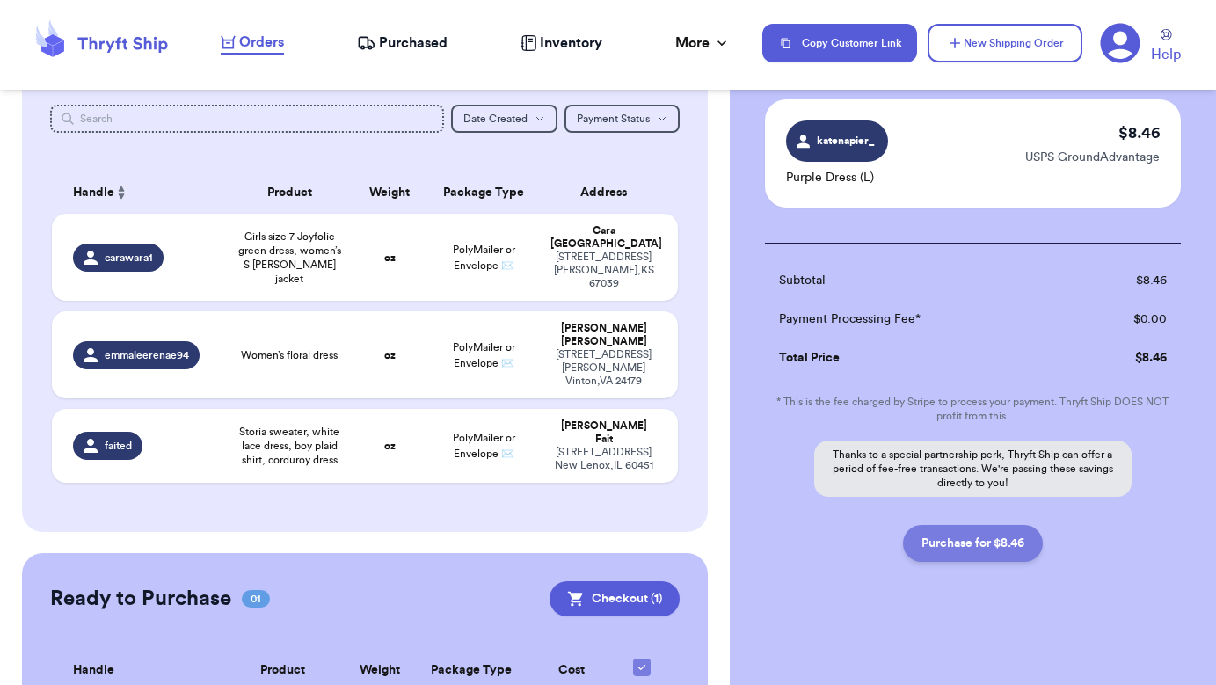
scroll to position [119, 0]
click at [958, 542] on button "Purchase for $8.46" at bounding box center [973, 543] width 140 height 37
checkbox input "false"
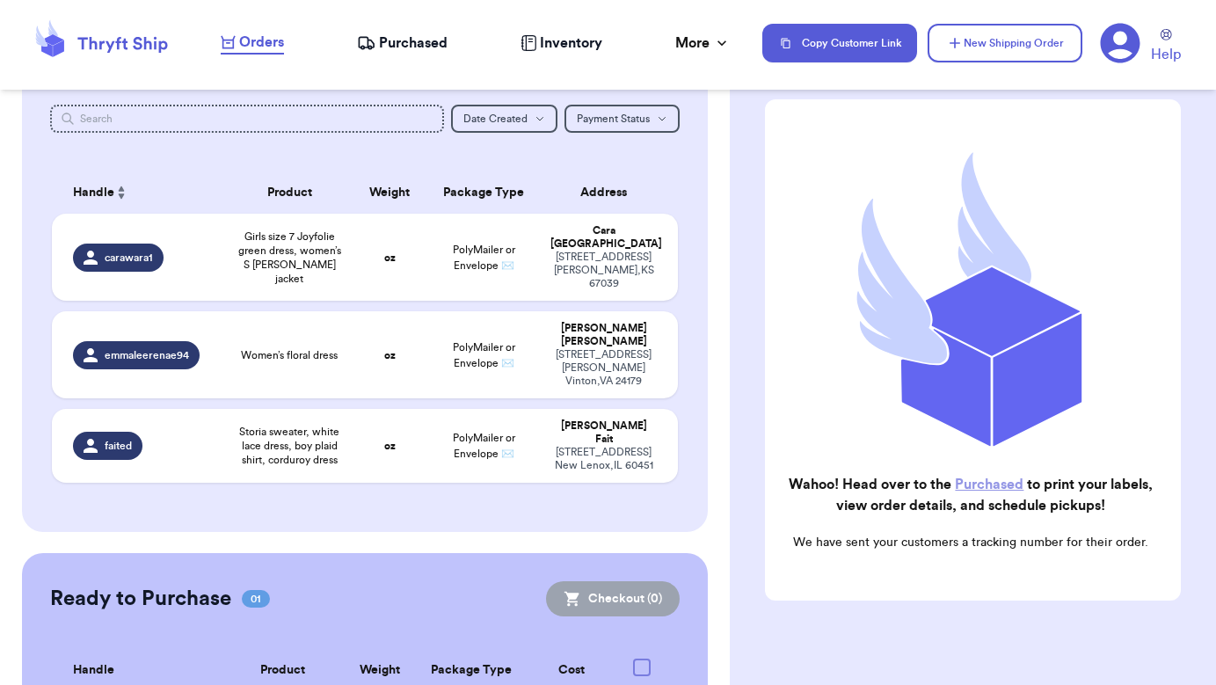
checkbox input "true"
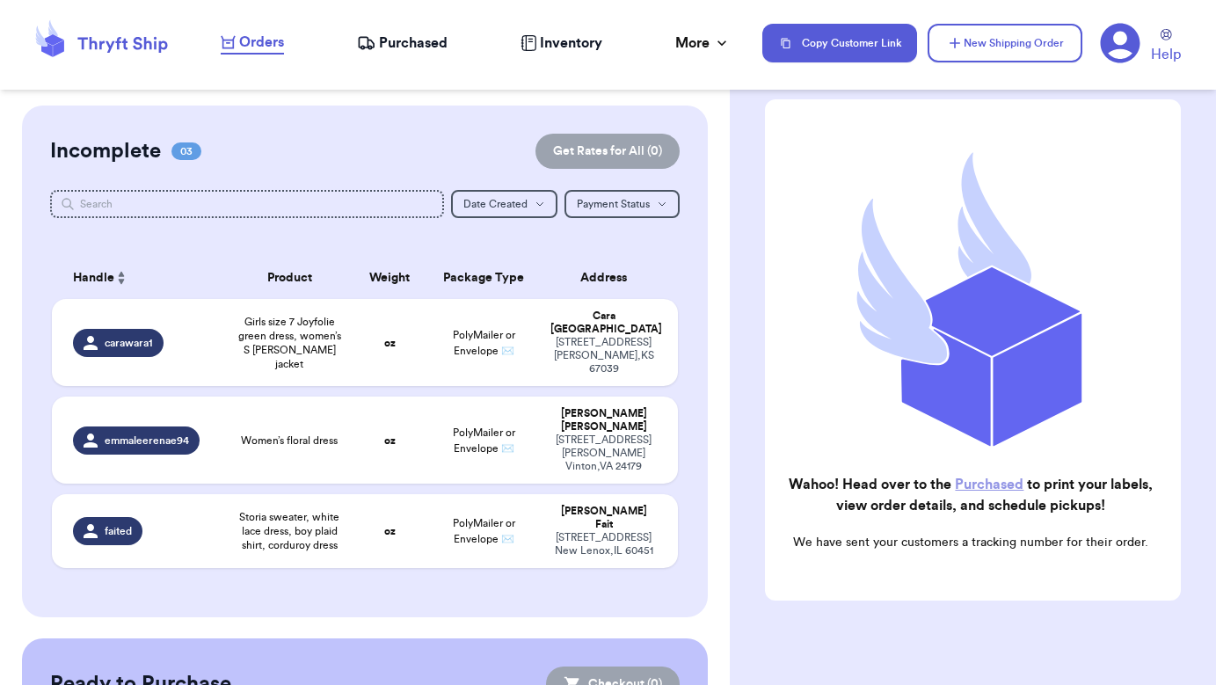
scroll to position [0, 0]
click at [417, 47] on span "Purchased" at bounding box center [413, 43] width 69 height 21
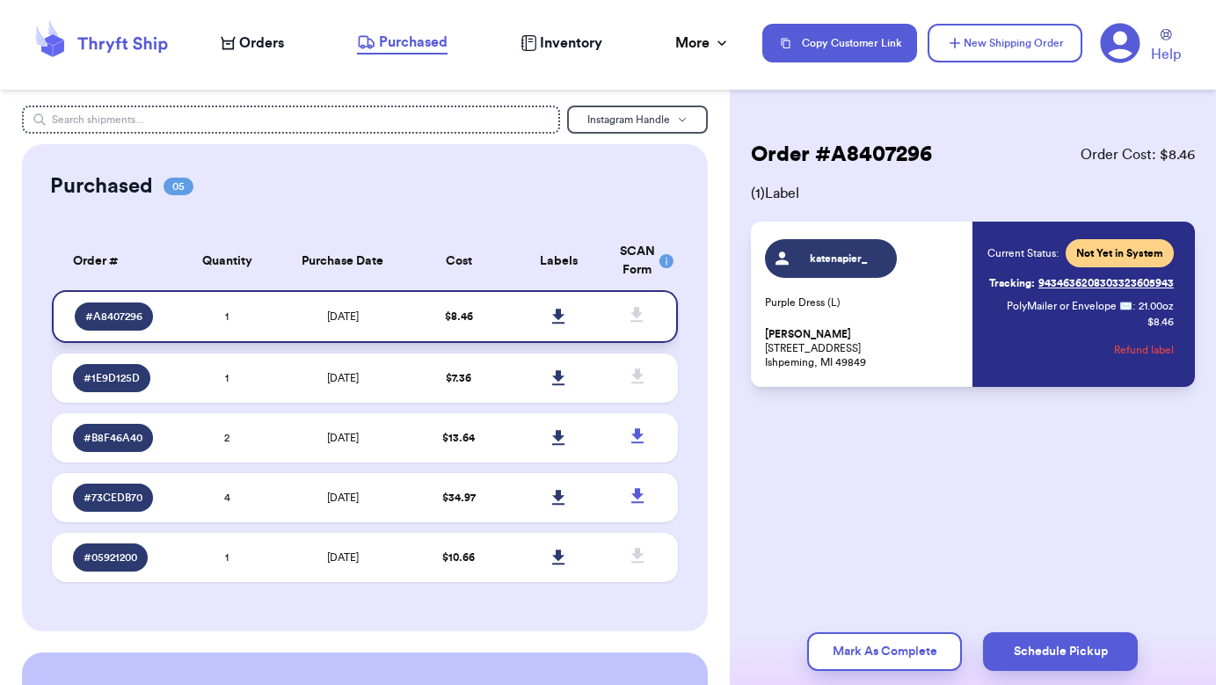
click at [561, 324] on icon at bounding box center [558, 316] width 12 height 15
click at [244, 37] on span "Orders" at bounding box center [261, 43] width 45 height 21
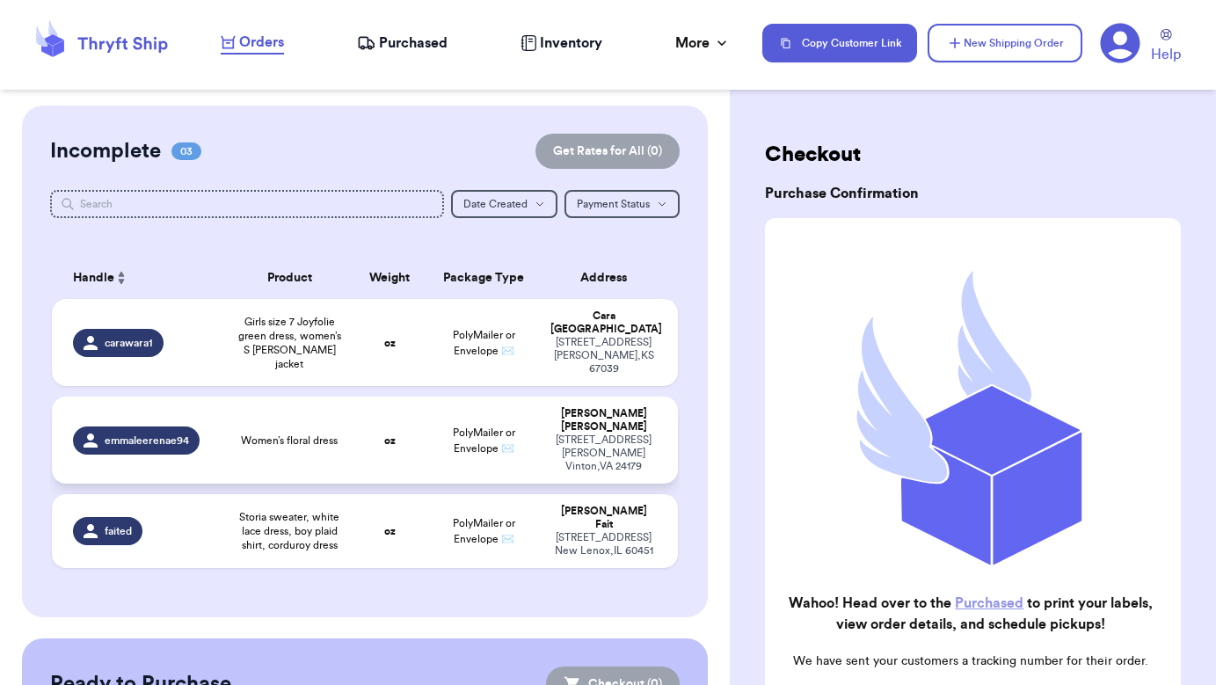
click at [615, 433] on div "[STREET_ADDRESS][PERSON_NAME]" at bounding box center [603, 453] width 106 height 40
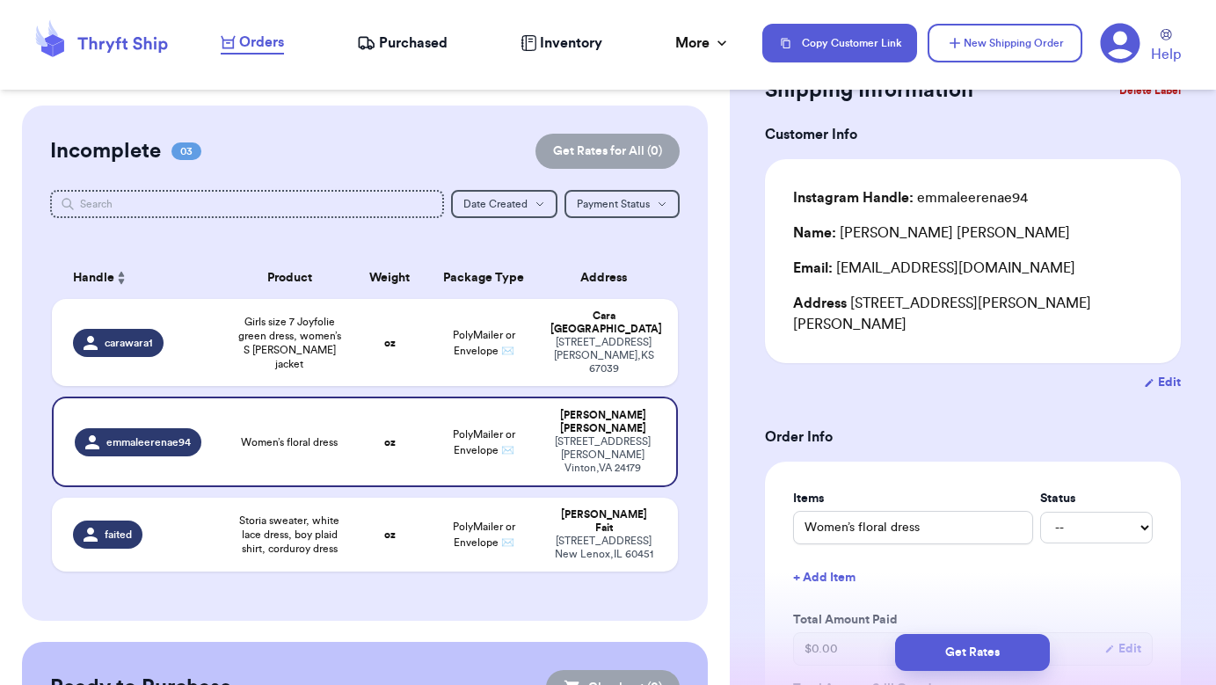
scroll to position [91, 0]
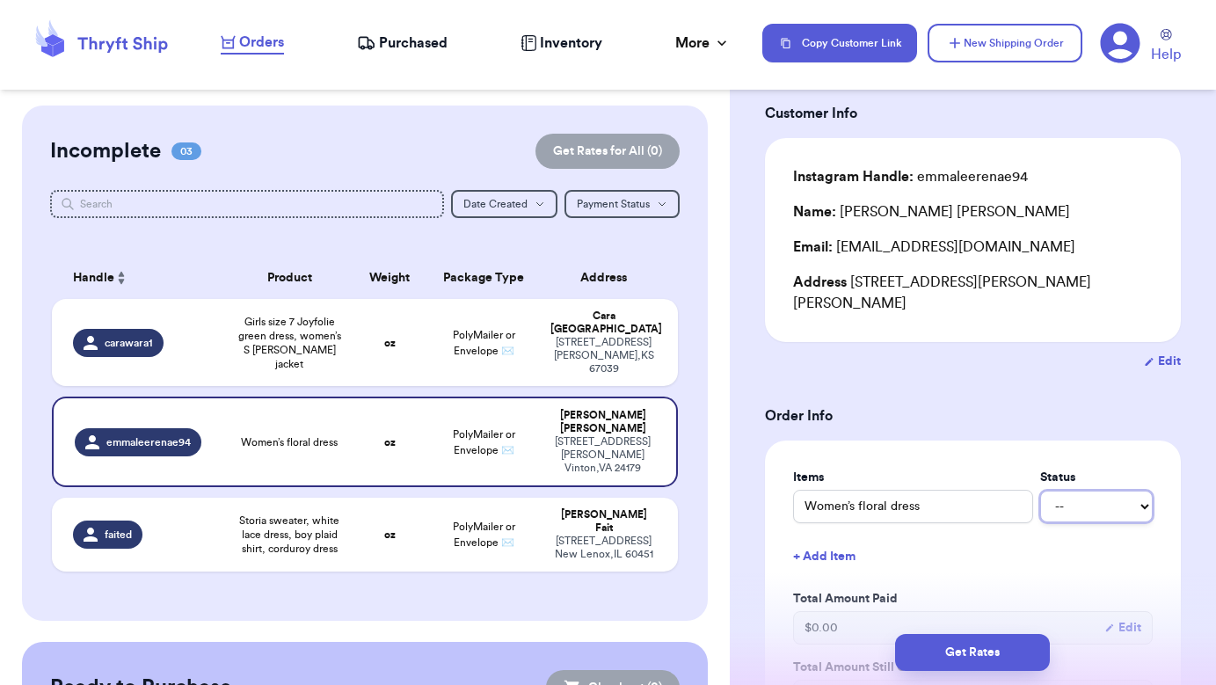
select select "paid"
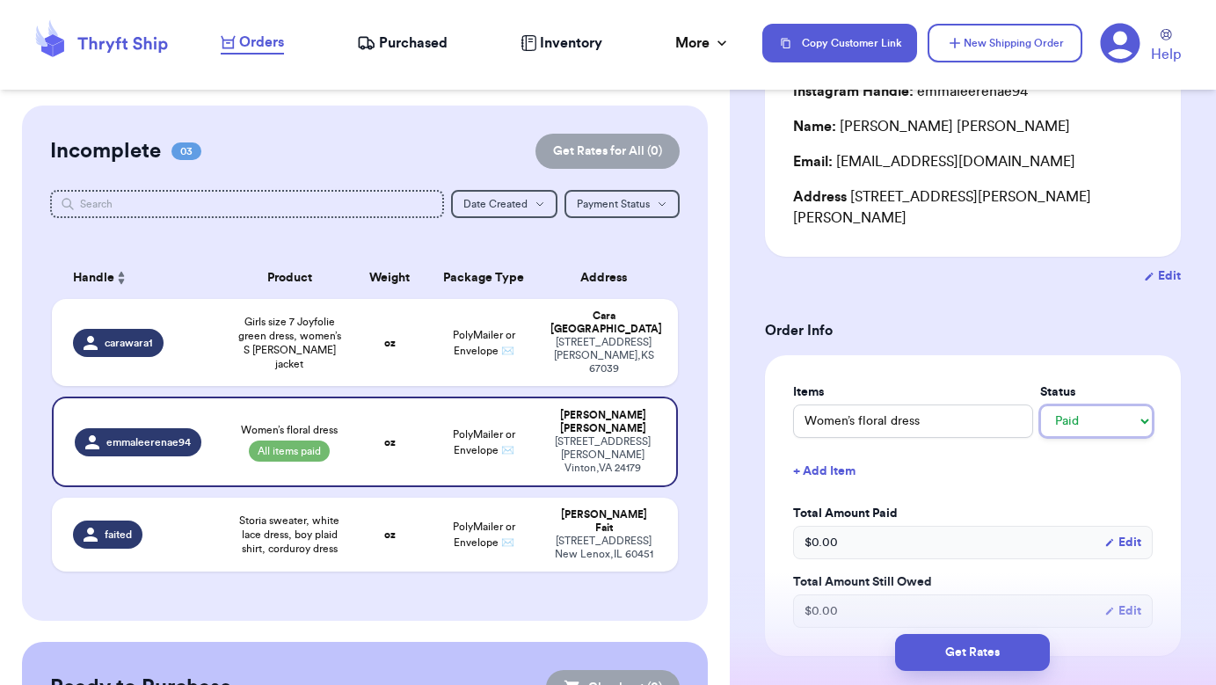
scroll to position [274, 0]
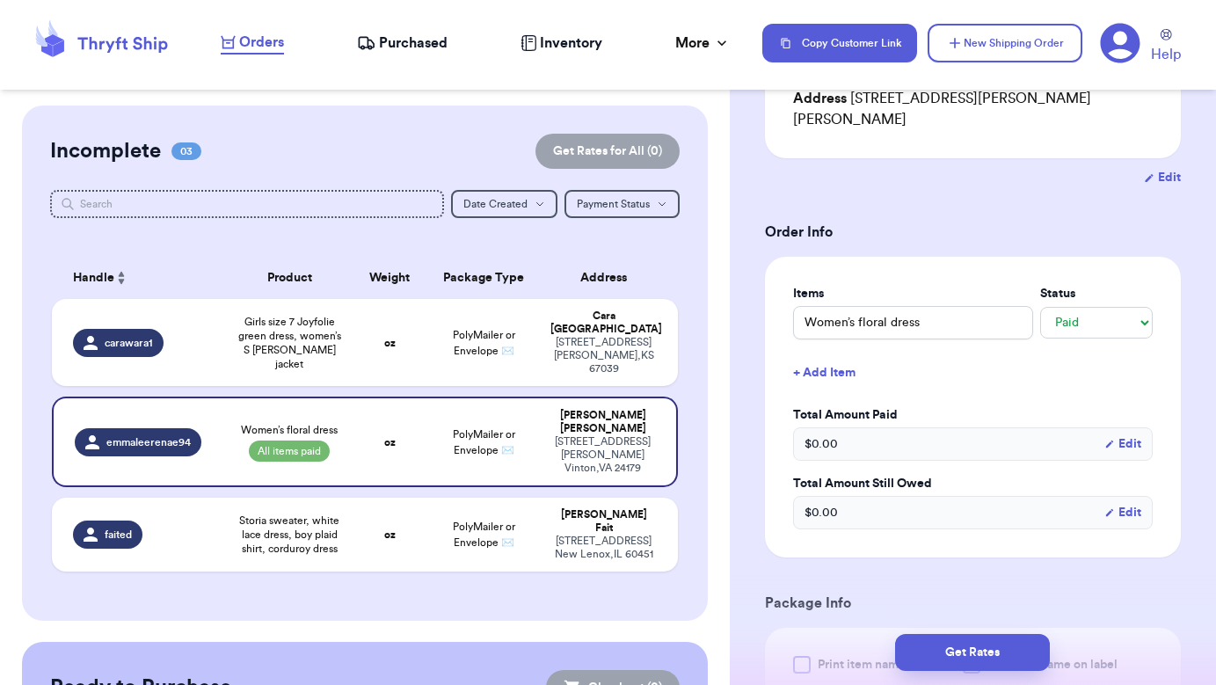
click at [957, 432] on div "$ 0.00 Edit" at bounding box center [973, 443] width 360 height 33
click at [1128, 435] on button "Edit" at bounding box center [1122, 444] width 37 height 18
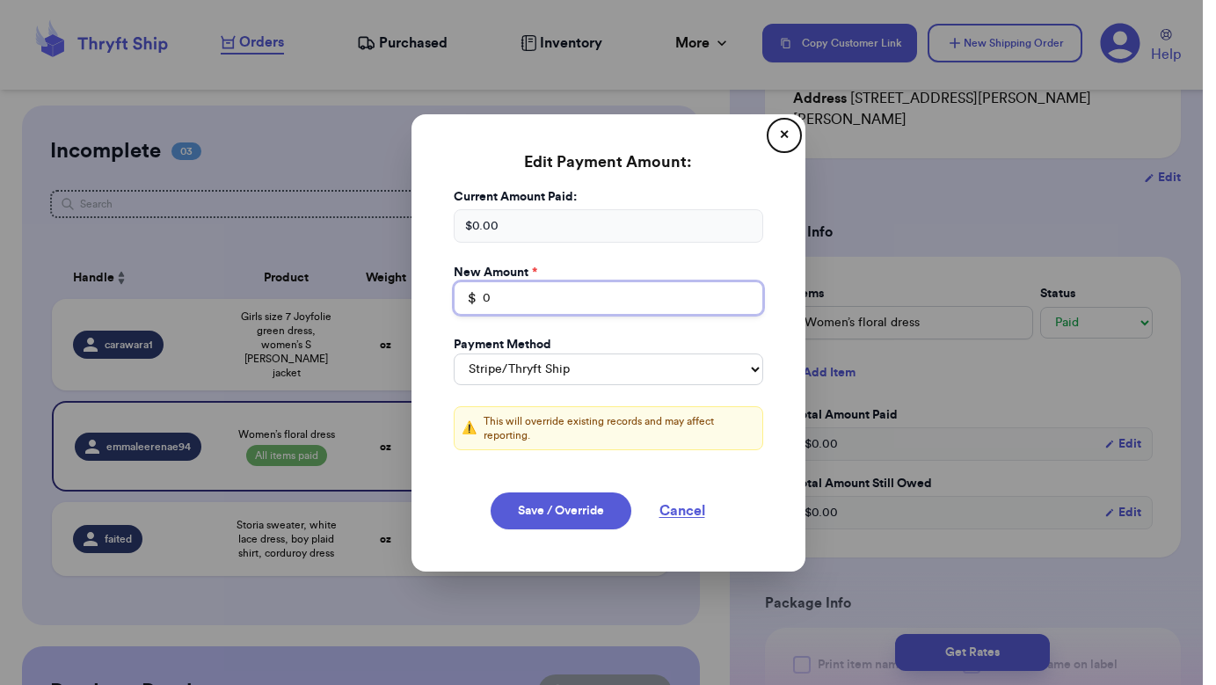
drag, startPoint x: 519, startPoint y: 309, endPoint x: 473, endPoint y: 306, distance: 45.8
click at [473, 306] on div "$ 0" at bounding box center [608, 297] width 309 height 33
type input "35"
select select "venmo"
click at [570, 505] on button "Save / Override" at bounding box center [561, 510] width 141 height 37
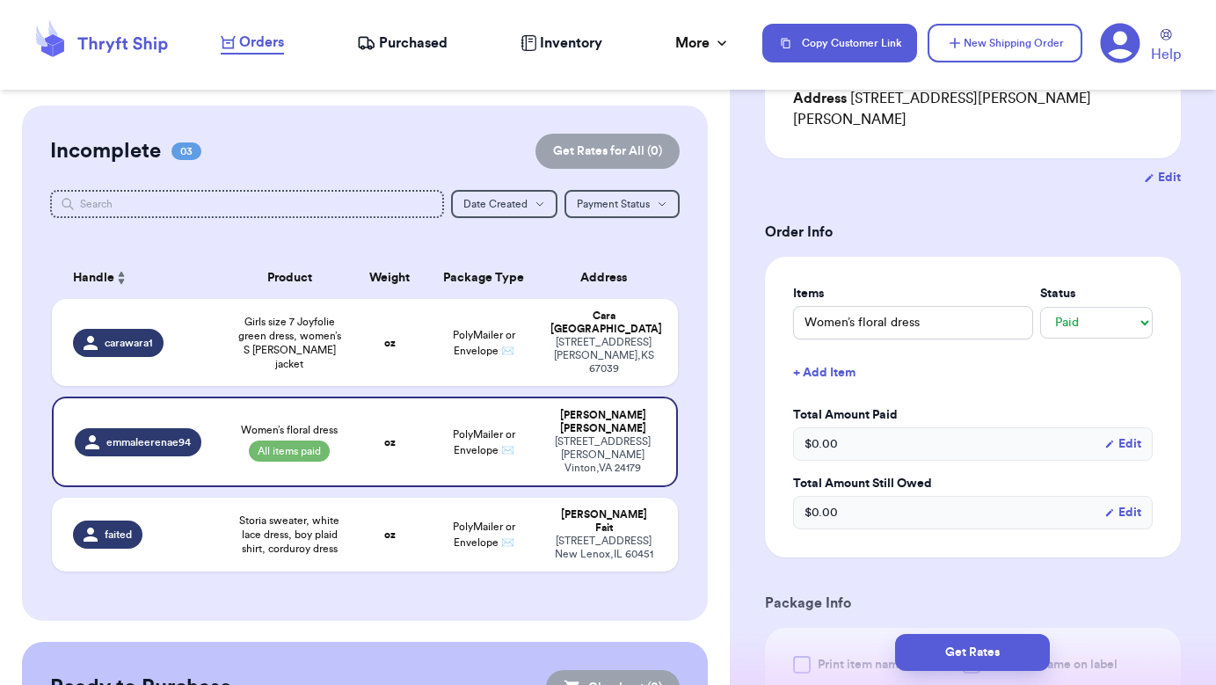
select select "stripe"
type input "35"
select select "venmo"
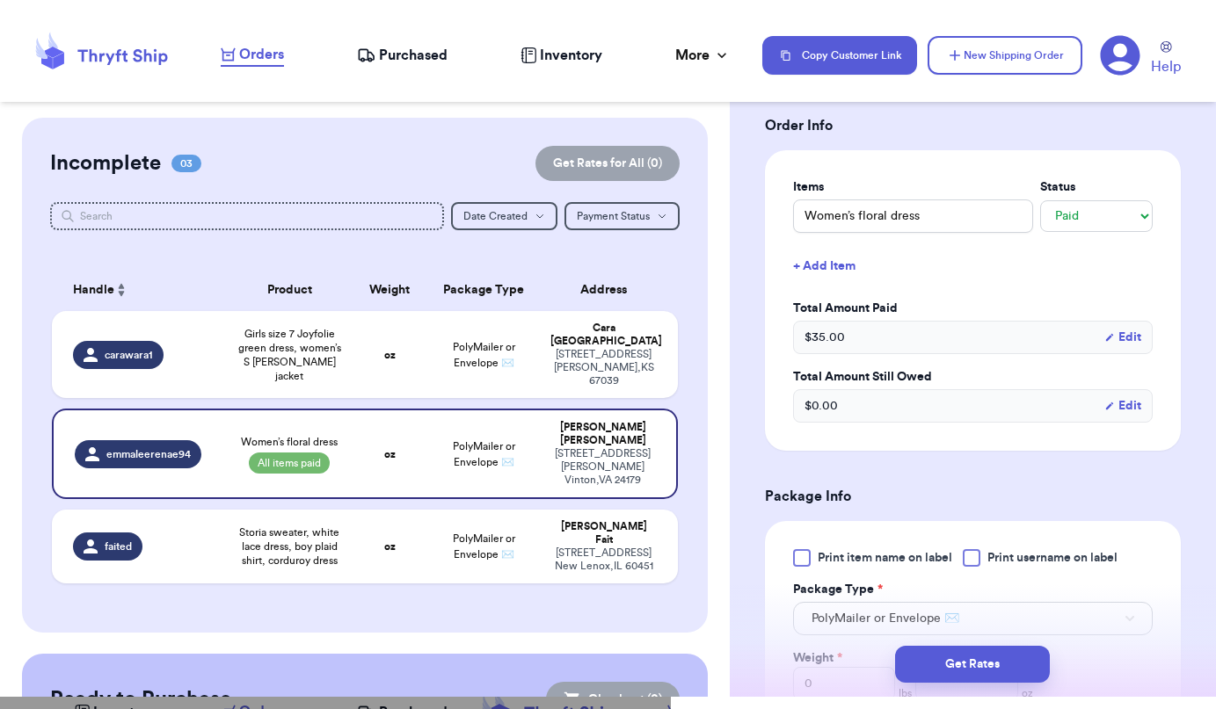
scroll to position [398, 0]
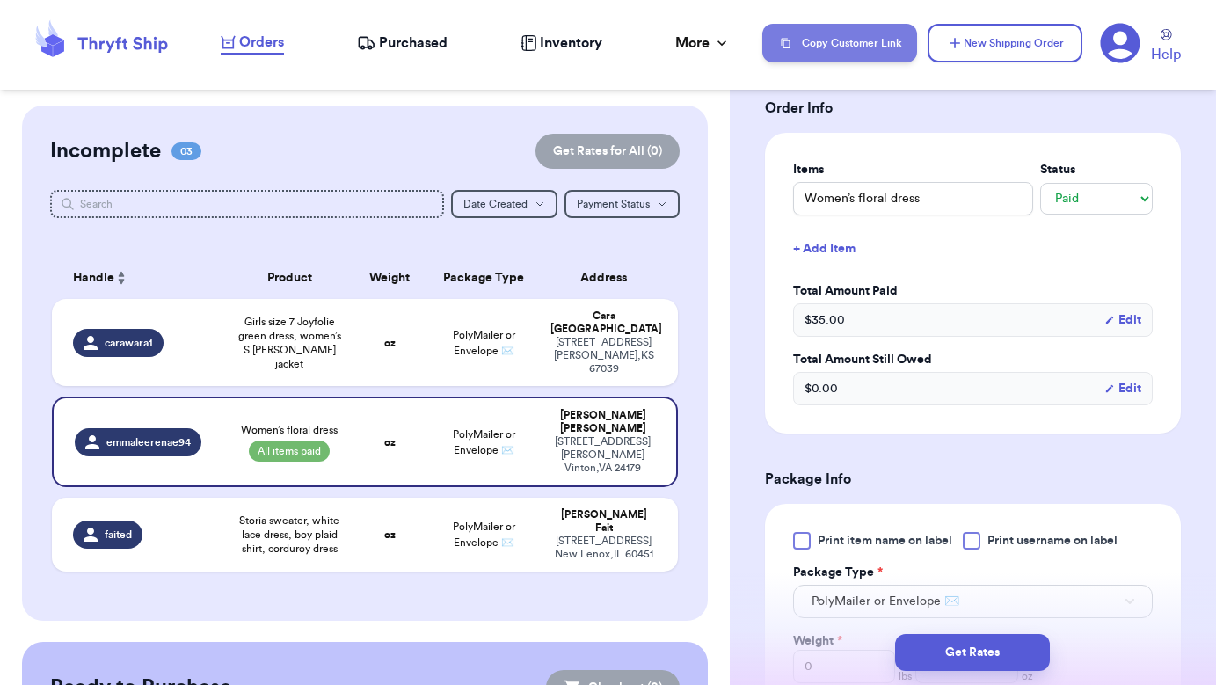
click at [849, 33] on button "Copy Customer Link" at bounding box center [839, 43] width 155 height 39
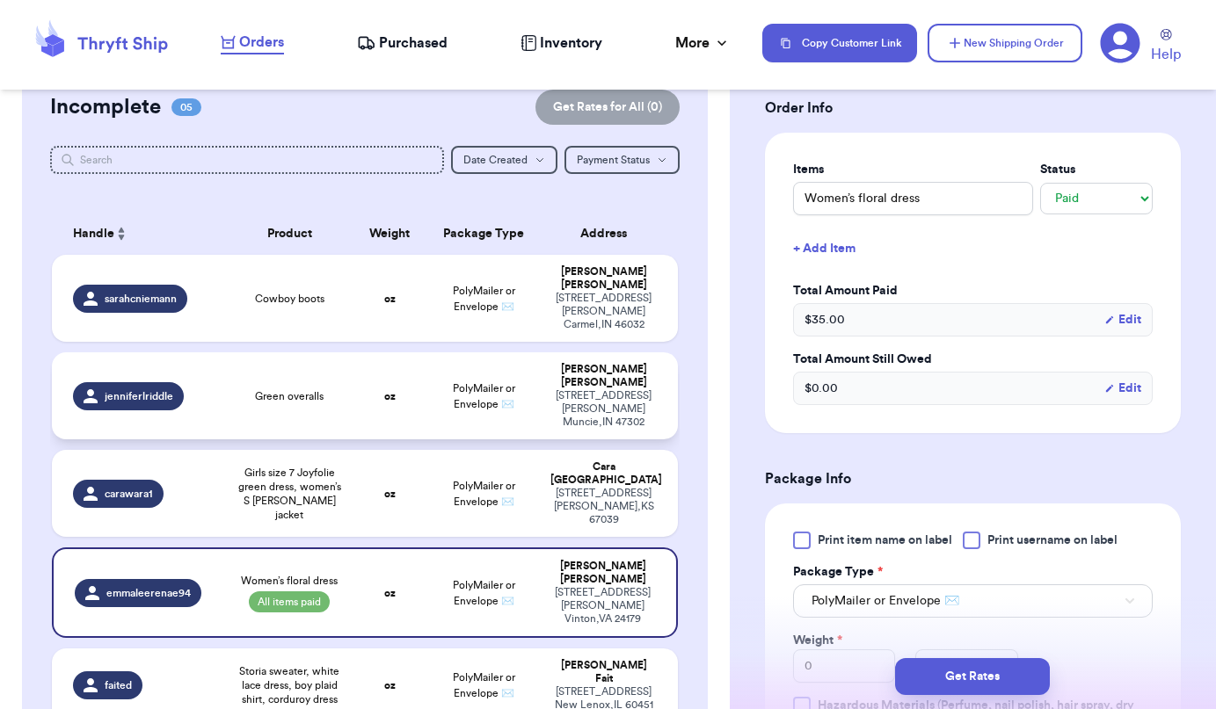
scroll to position [46, 0]
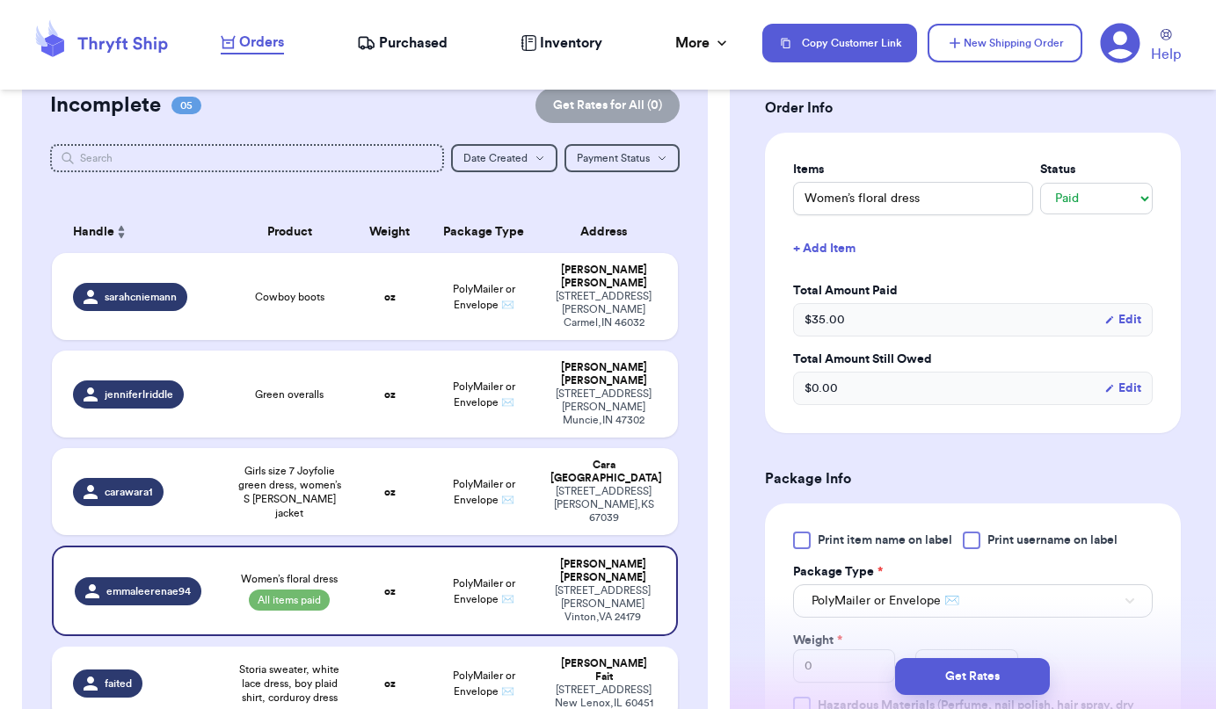
click at [467, 647] on td "PolyMailer or Envelope ✉️" at bounding box center [483, 684] width 113 height 74
type input "Storia sweater, white lace dress, boy plaid shirt, corduroy dress"
select select "unknown"
type input "0"
select select "stripe"
